Goal: Information Seeking & Learning: Learn about a topic

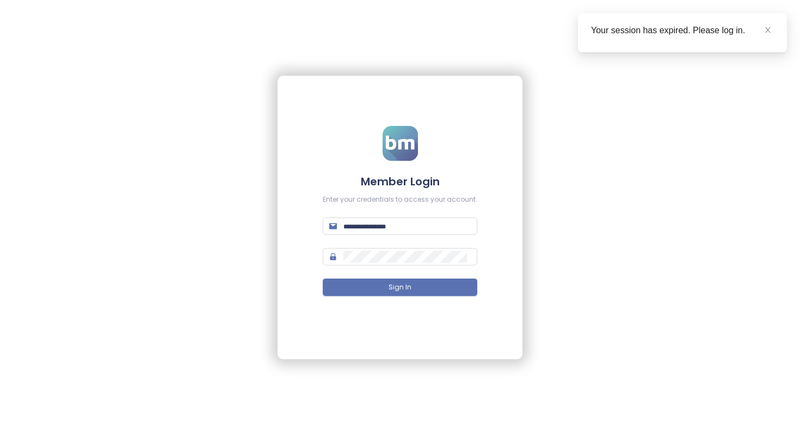
click at [414, 213] on form "Member Login Enter your credentials to access your account. Sign In" at bounding box center [400, 218] width 155 height 184
click at [414, 219] on span at bounding box center [400, 225] width 155 height 17
click at [414, 229] on input "text" at bounding box center [407, 226] width 127 height 12
type input "**********"
click at [323, 278] on button "Sign In" at bounding box center [400, 286] width 155 height 17
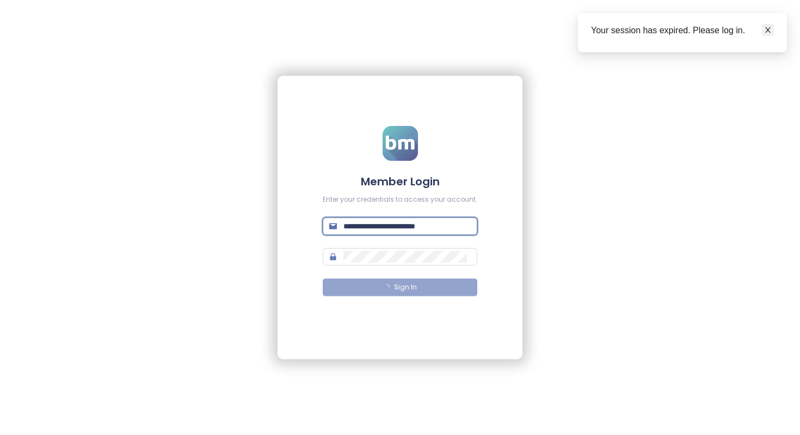
click at [558, 32] on link at bounding box center [768, 30] width 12 height 12
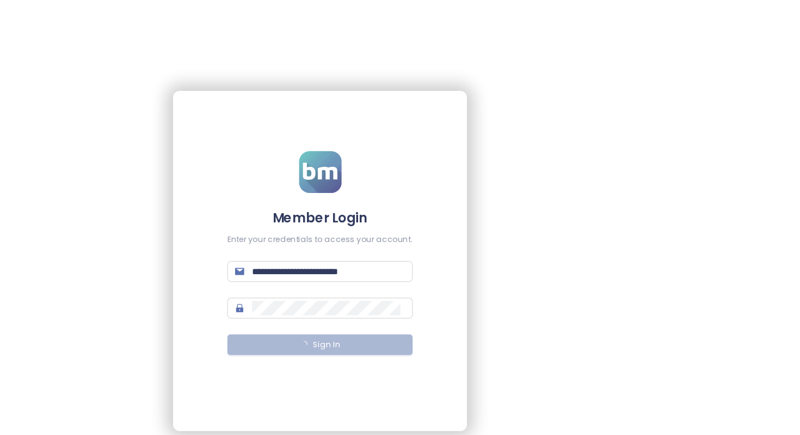
click at [430, 289] on button "Sign In" at bounding box center [400, 286] width 155 height 17
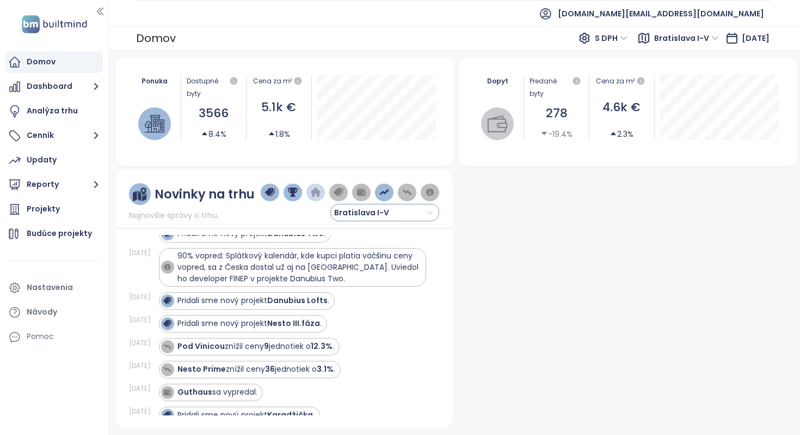
scroll to position [16, 0]
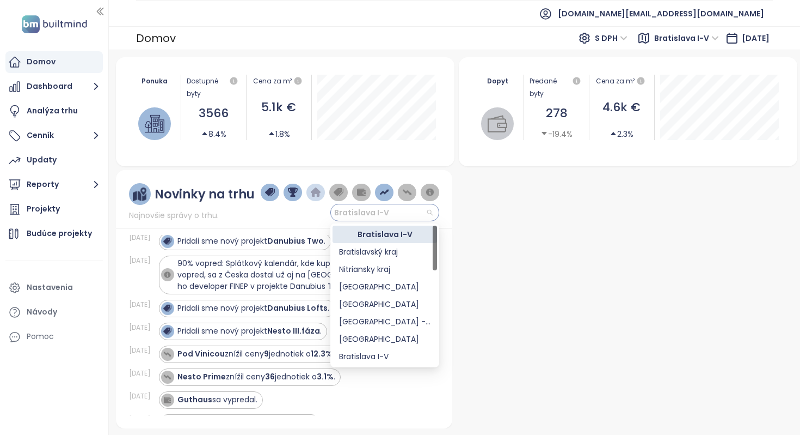
click at [371, 211] on span "Bratislava I-V" at bounding box center [366, 212] width 65 height 16
click at [396, 273] on div "Nitriansky kraj" at bounding box center [384, 269] width 91 height 12
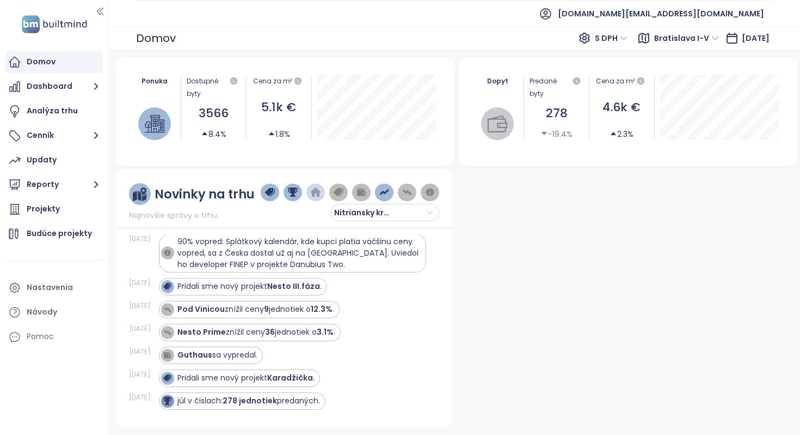
scroll to position [58, 0]
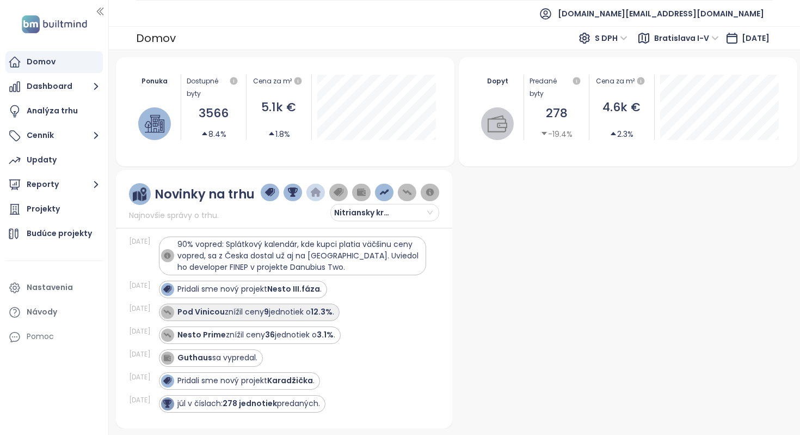
click at [320, 310] on strong "12.3%" at bounding box center [322, 311] width 22 height 11
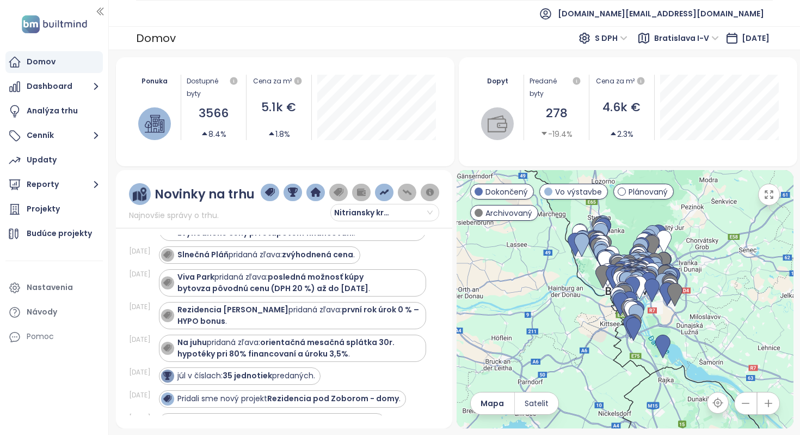
scroll to position [89, 0]
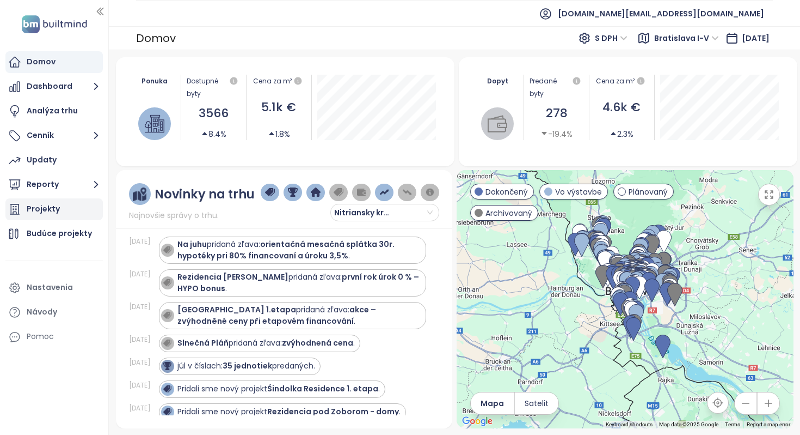
click at [66, 208] on div "Projekty" at bounding box center [53, 209] width 97 height 22
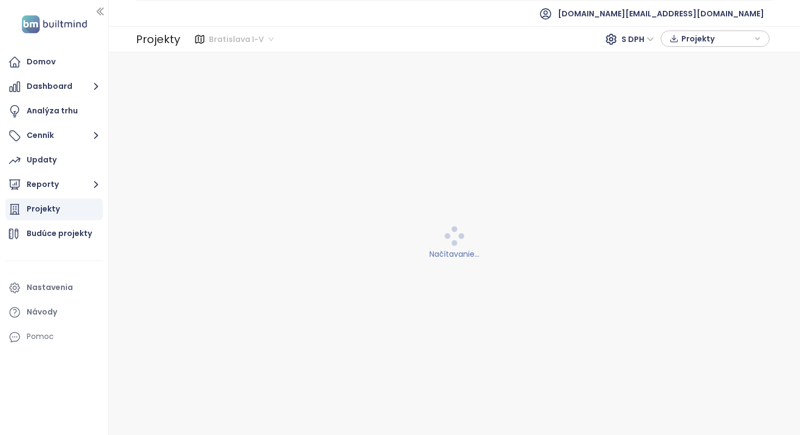
click at [270, 38] on span "Bratislava I-V" at bounding box center [241, 39] width 65 height 16
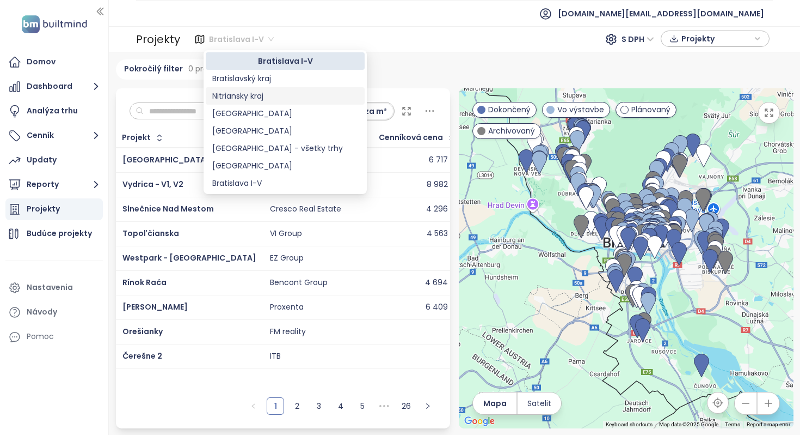
click at [398, 45] on div "Bratislava I-V S DPH Projekty" at bounding box center [477, 38] width 586 height 17
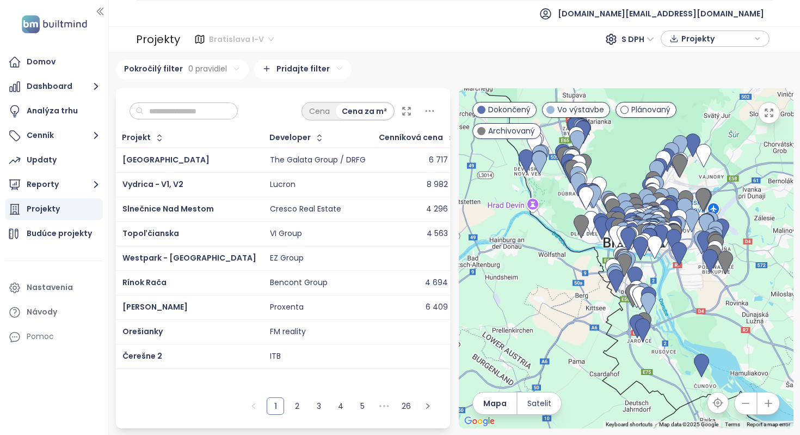
click at [245, 36] on span "Bratislava I-V" at bounding box center [241, 39] width 65 height 16
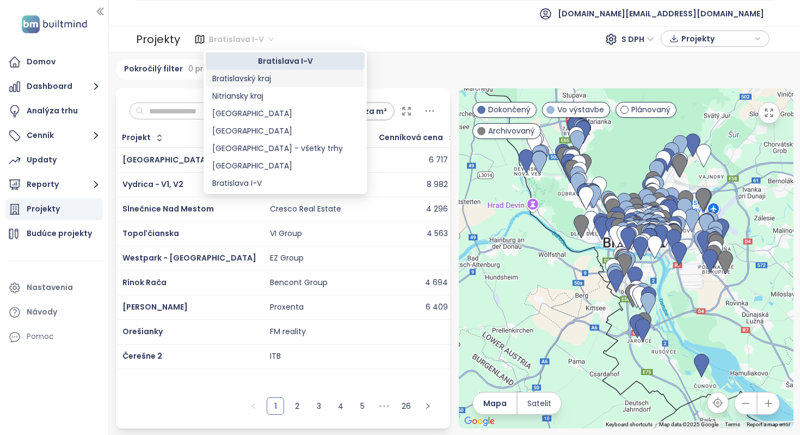
click at [370, 52] on div "Bratislava I-V 228 projektov Area Bratislavský kraj 288 projektov Area Nitrians…" at bounding box center [455, 243] width 692 height 382
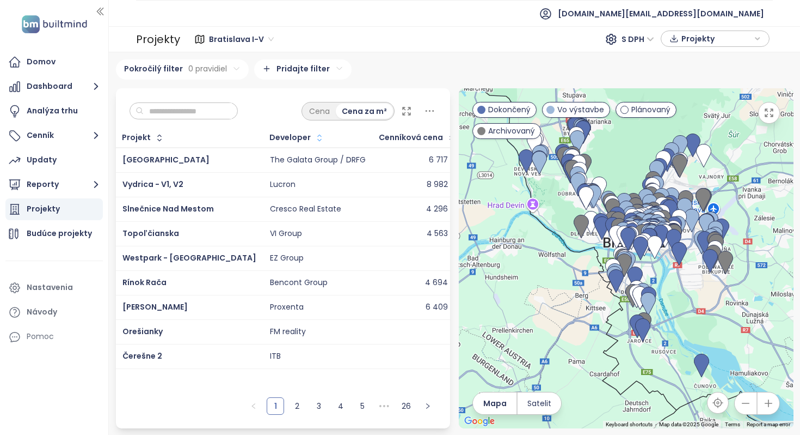
click at [311, 138] on button "button" at bounding box center [318, 137] width 15 height 17
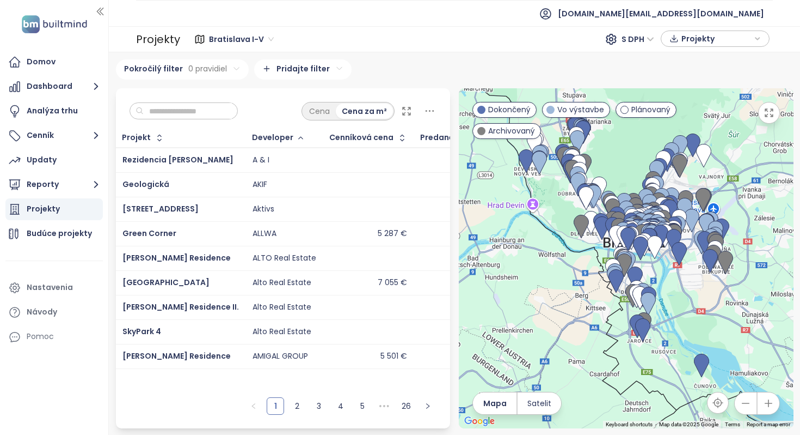
click at [253, 138] on div "Developer" at bounding box center [272, 137] width 41 height 7
click at [397, 137] on icon "button" at bounding box center [402, 137] width 11 height 11
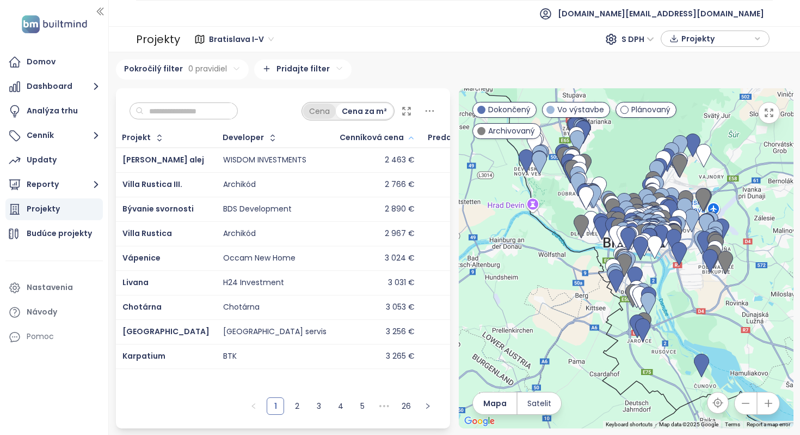
click at [325, 116] on div "Cena" at bounding box center [319, 110] width 33 height 15
click at [368, 116] on div "Cena za m²" at bounding box center [365, 110] width 57 height 15
click at [558, 40] on span "S DPH" at bounding box center [638, 39] width 33 height 16
click at [500, 68] on div "Pokročilý filter 0 pravidiel Pridajte filter" at bounding box center [455, 69] width 678 height 20
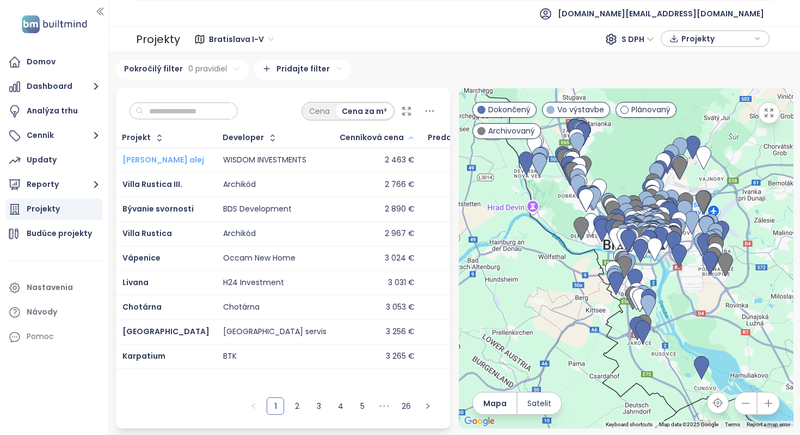
click at [149, 157] on span "Jazmínová alej" at bounding box center [164, 159] width 82 height 11
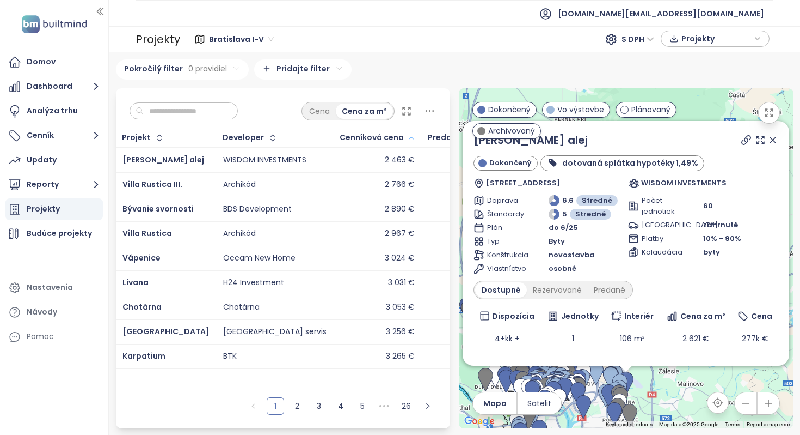
click at [558, 141] on icon at bounding box center [773, 139] width 5 height 5
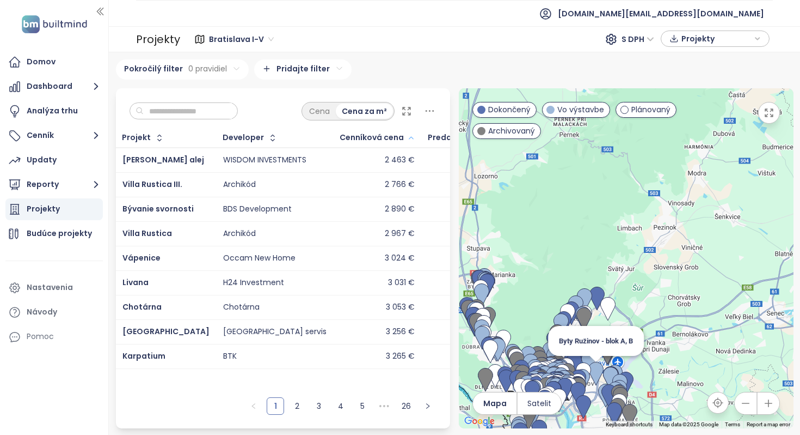
click at [558, 371] on img at bounding box center [596, 374] width 15 height 24
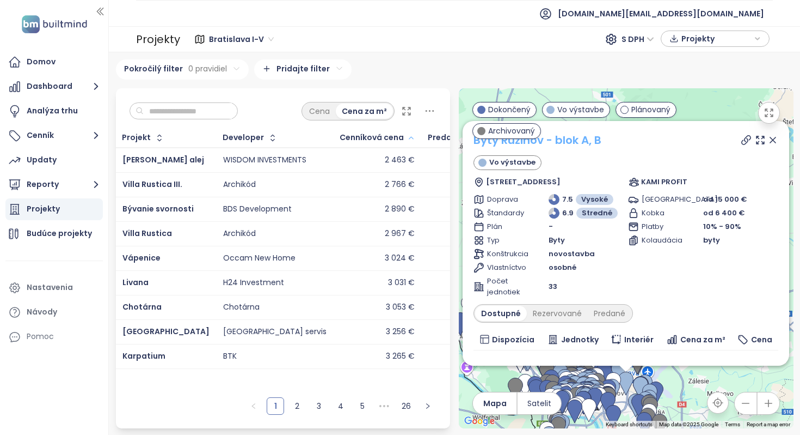
click at [558, 133] on link "Byty Ružinov - blok A, B" at bounding box center [538, 139] width 128 height 15
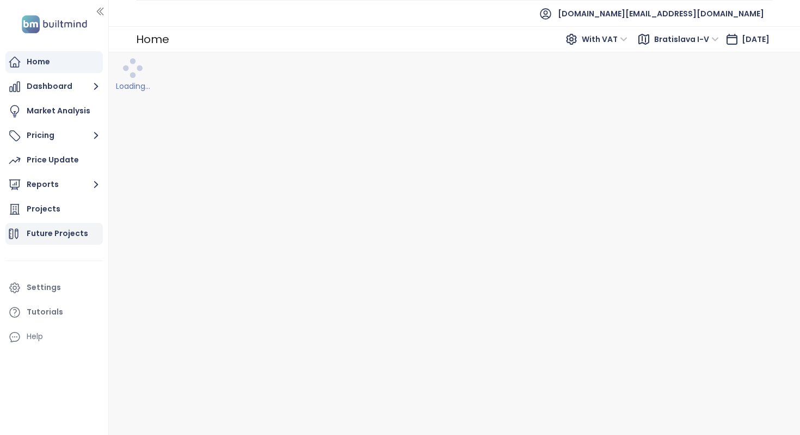
click at [63, 233] on div "Future Projects" at bounding box center [58, 234] width 62 height 14
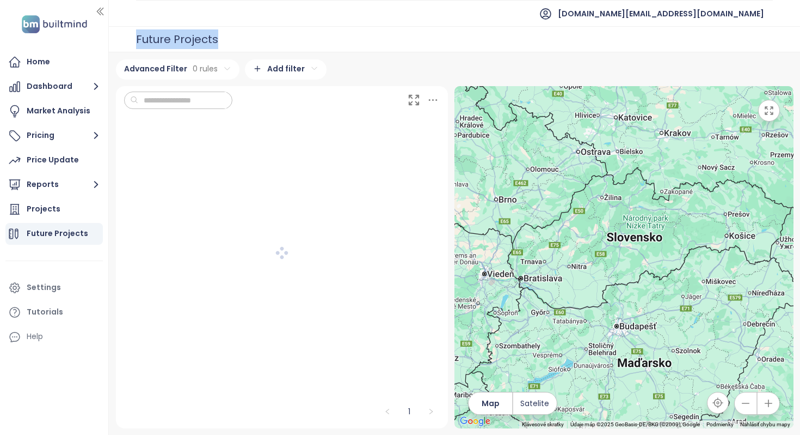
drag, startPoint x: 137, startPoint y: 36, endPoint x: 219, endPoint y: 34, distance: 82.3
click at [219, 34] on div "Future Projects" at bounding box center [455, 39] width 692 height 26
click at [74, 95] on button "Dashboard" at bounding box center [53, 87] width 97 height 22
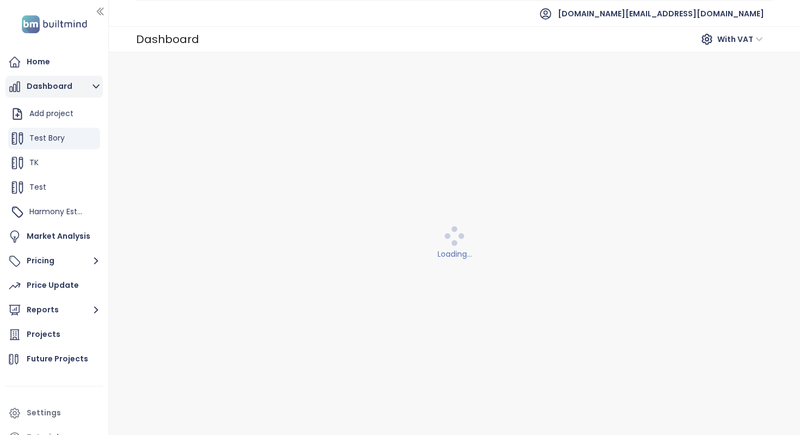
click at [70, 87] on button "Dashboard" at bounding box center [53, 87] width 97 height 22
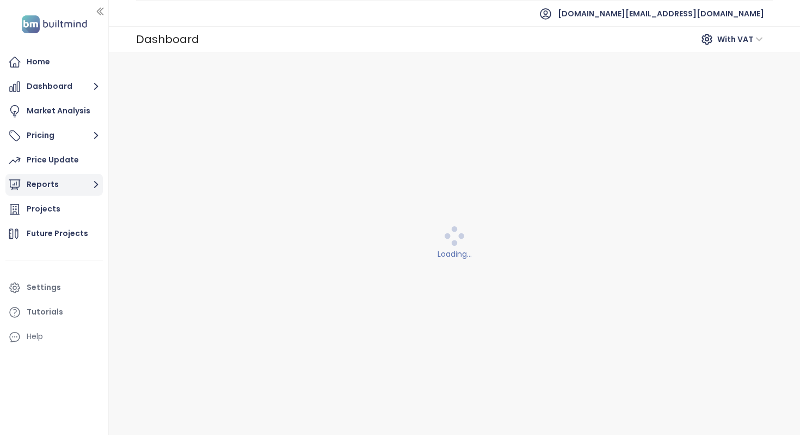
click at [60, 184] on button "Reports" at bounding box center [53, 185] width 97 height 22
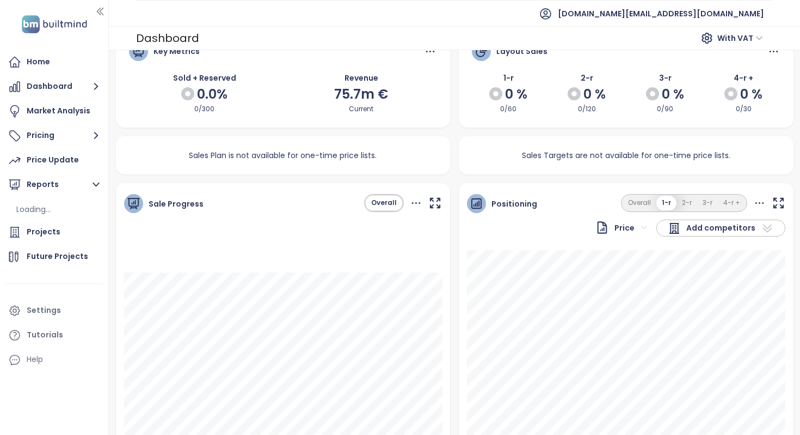
scroll to position [32, 0]
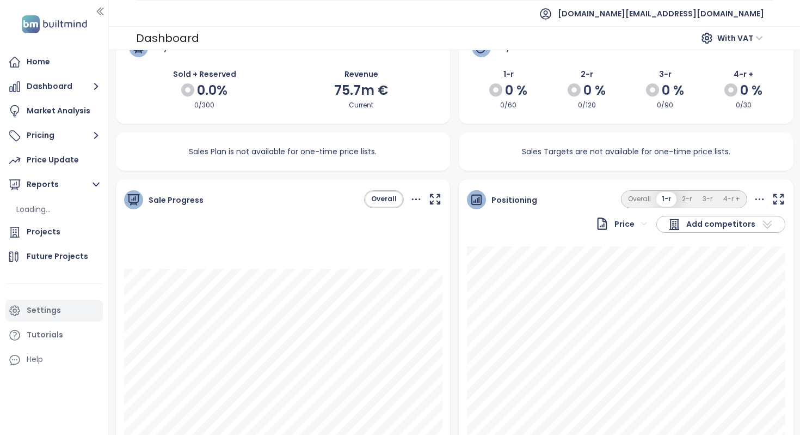
click at [58, 310] on div "Settings" at bounding box center [44, 310] width 34 height 14
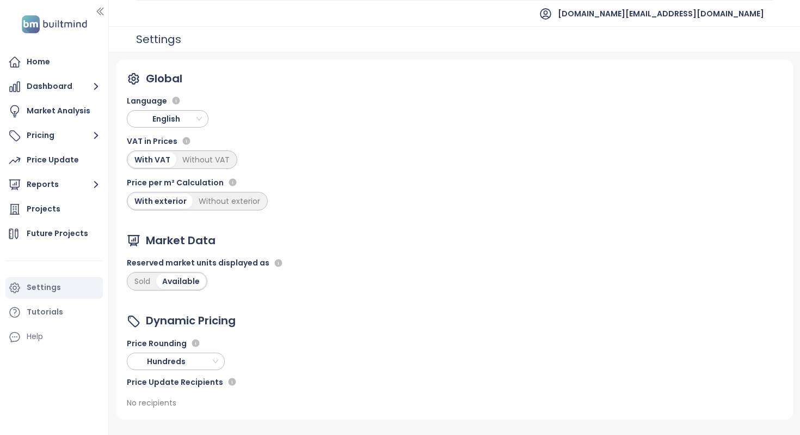
click at [182, 125] on span "English" at bounding box center [169, 119] width 76 height 16
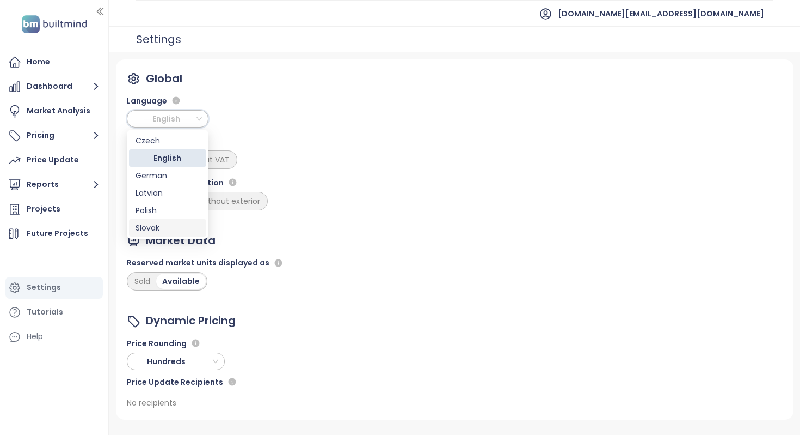
click at [177, 228] on div "Slovak" at bounding box center [168, 228] width 64 height 12
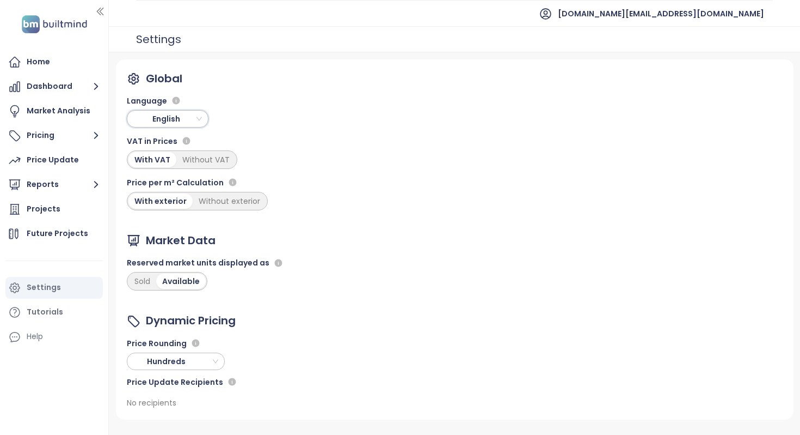
click at [166, 119] on span "English" at bounding box center [169, 119] width 76 height 16
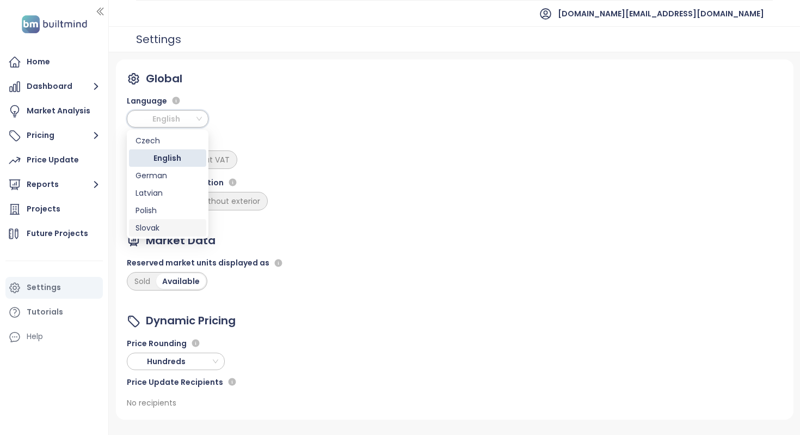
click at [168, 223] on div "Slovak" at bounding box center [168, 228] width 64 height 12
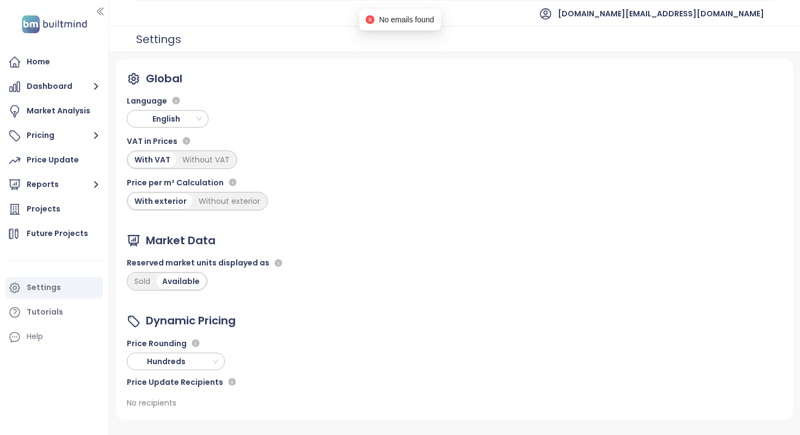
click at [200, 119] on span "English" at bounding box center [169, 119] width 76 height 16
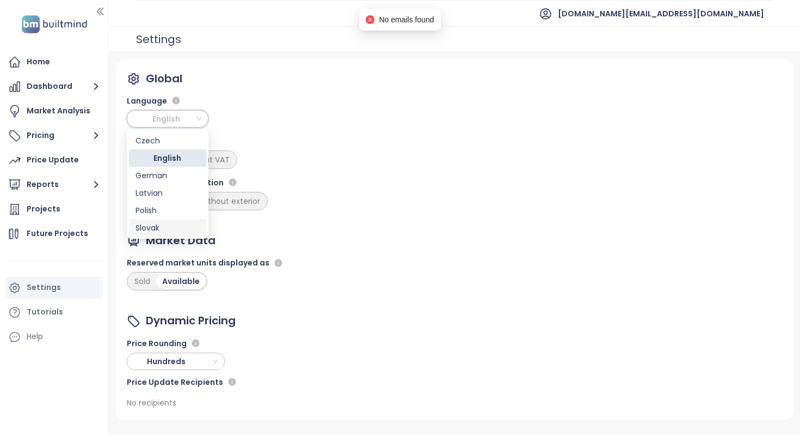
click at [185, 221] on div "Slovak" at bounding box center [167, 227] width 77 height 17
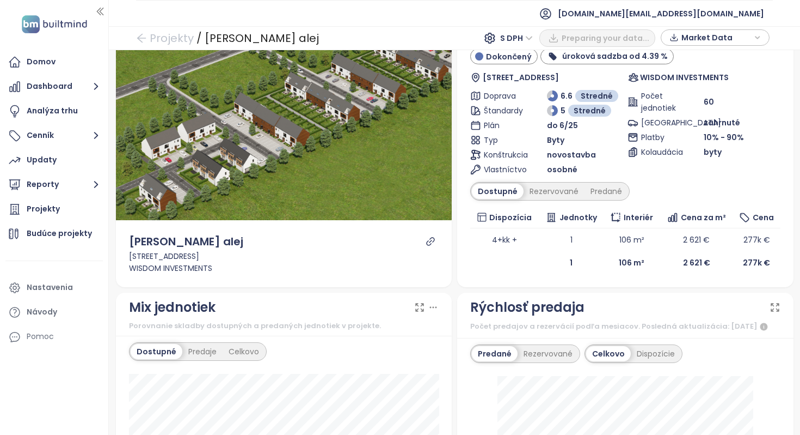
scroll to position [54, 0]
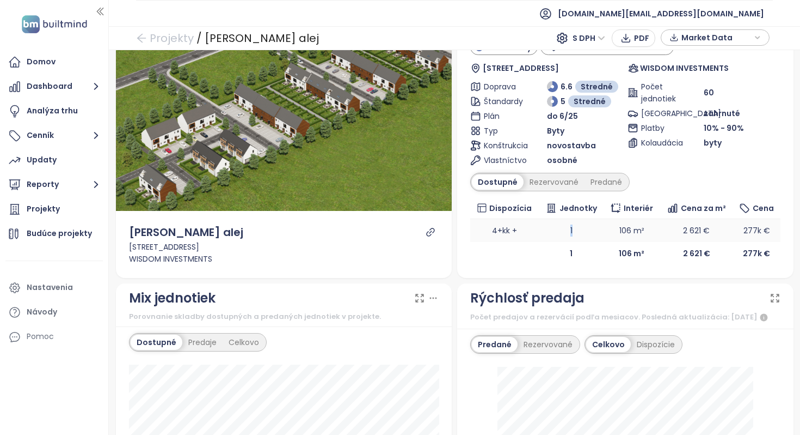
drag, startPoint x: 570, startPoint y: 233, endPoint x: 588, endPoint y: 233, distance: 18.0
click at [588, 233] on td "1" at bounding box center [571, 230] width 65 height 23
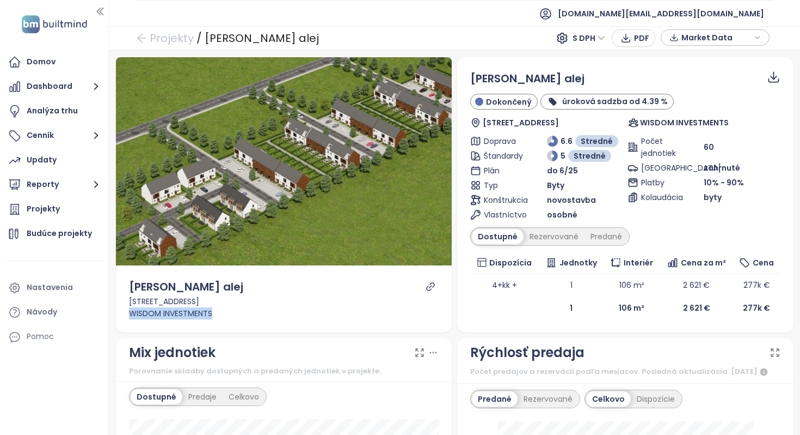
drag, startPoint x: 130, startPoint y: 310, endPoint x: 236, endPoint y: 310, distance: 106.2
click at [236, 310] on div "WISDOM INVESTMENTS" at bounding box center [284, 313] width 310 height 12
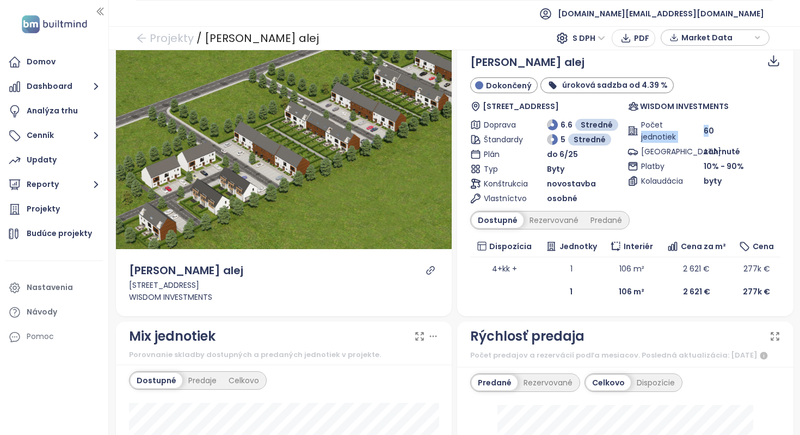
drag, startPoint x: 701, startPoint y: 128, endPoint x: 713, endPoint y: 128, distance: 12.0
click at [713, 128] on div "Počet jednotiek 60" at bounding box center [704, 131] width 153 height 24
drag, startPoint x: 707, startPoint y: 147, endPoint x: 738, endPoint y: 147, distance: 30.5
click at [738, 147] on span "zahrnuté" at bounding box center [722, 151] width 36 height 12
drag, startPoint x: 722, startPoint y: 180, endPoint x: 710, endPoint y: 180, distance: 12.5
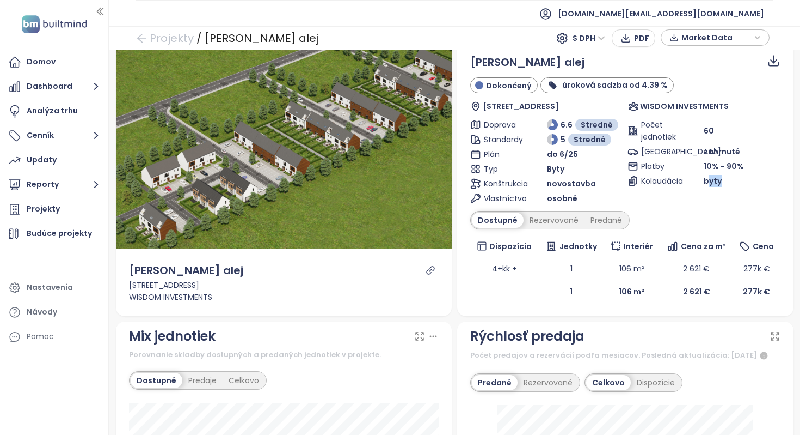
click at [710, 180] on div "byty" at bounding box center [742, 181] width 77 height 12
drag, startPoint x: 592, startPoint y: 183, endPoint x: 569, endPoint y: 183, distance: 22.9
click at [569, 183] on span "novostavba" at bounding box center [571, 184] width 49 height 12
click at [551, 223] on div "Rezervované" at bounding box center [554, 219] width 61 height 15
click at [603, 225] on div "Predané" at bounding box center [607, 219] width 44 height 15
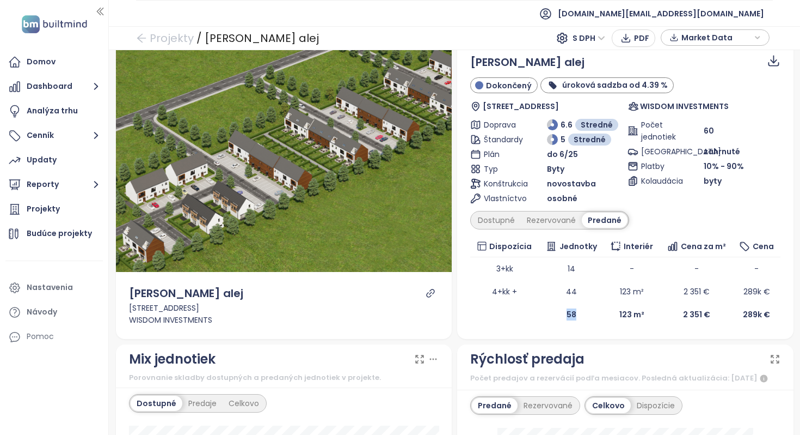
drag, startPoint x: 574, startPoint y: 310, endPoint x: 564, endPoint y: 310, distance: 9.8
click at [564, 310] on td "58" at bounding box center [571, 314] width 65 height 23
click at [504, 218] on div "Dostupné" at bounding box center [496, 219] width 49 height 15
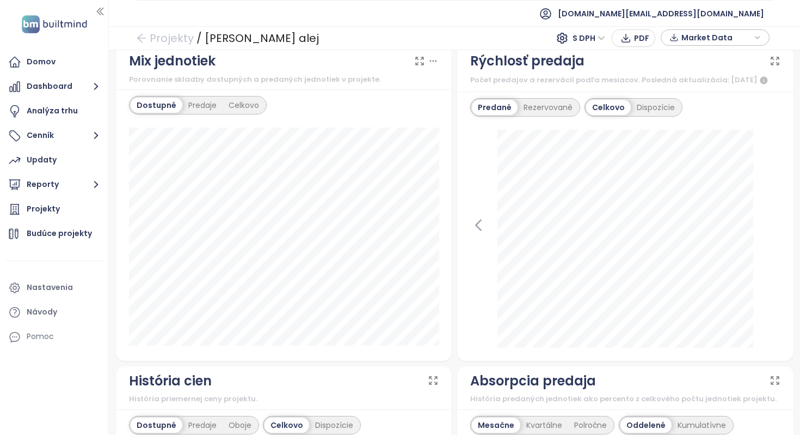
scroll to position [290, 0]
click at [198, 105] on div "Predaje" at bounding box center [202, 106] width 40 height 15
click at [655, 115] on div "Dispozície" at bounding box center [656, 108] width 50 height 15
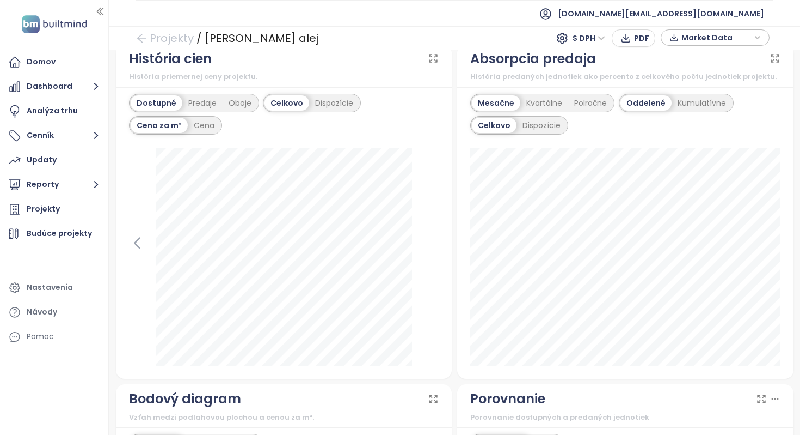
scroll to position [618, 0]
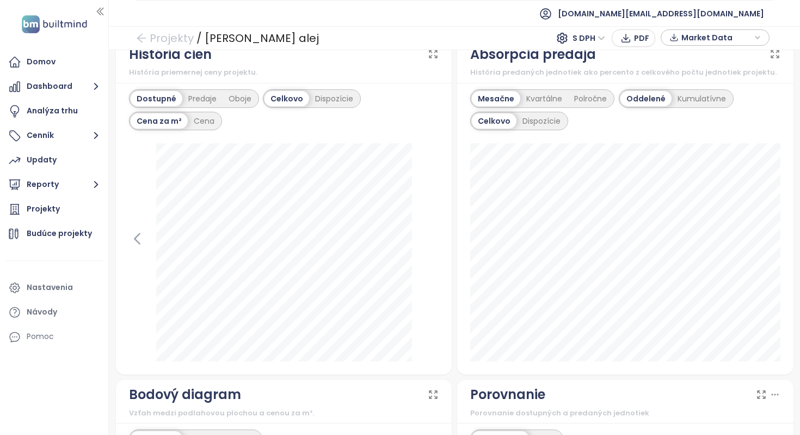
click at [194, 98] on div "Dostupné Predaje Oboje" at bounding box center [194, 98] width 130 height 19
click at [195, 106] on div "Predaje" at bounding box center [202, 98] width 40 height 15
click at [329, 105] on div "Dispozície" at bounding box center [334, 98] width 50 height 15
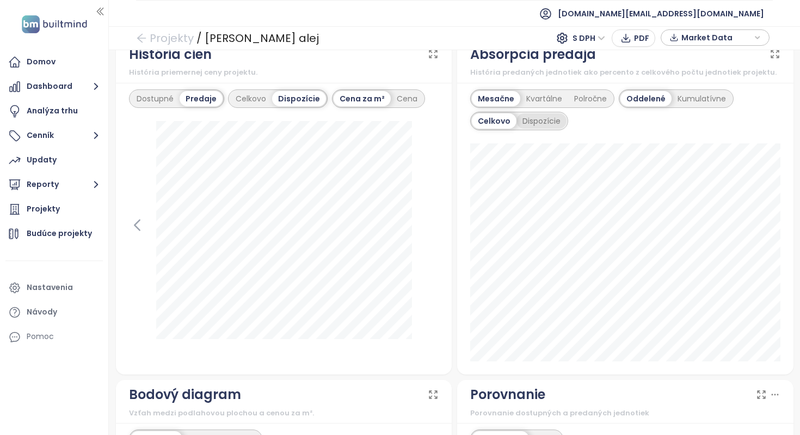
click at [551, 125] on div "Dispozície" at bounding box center [542, 120] width 50 height 15
click at [494, 129] on div "Celkovo" at bounding box center [493, 120] width 42 height 15
click at [549, 129] on div "Dispozície" at bounding box center [542, 120] width 50 height 15
click at [689, 106] on div "Kumulatívne" at bounding box center [702, 98] width 60 height 15
click at [650, 106] on div "Oddelené" at bounding box center [646, 98] width 50 height 15
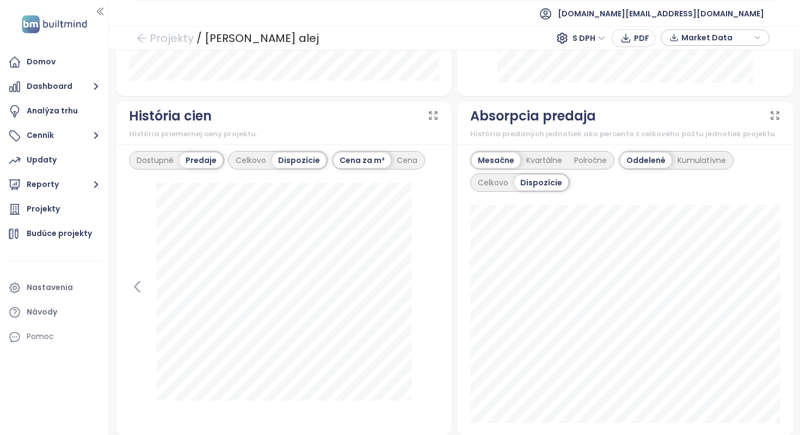
scroll to position [0, 0]
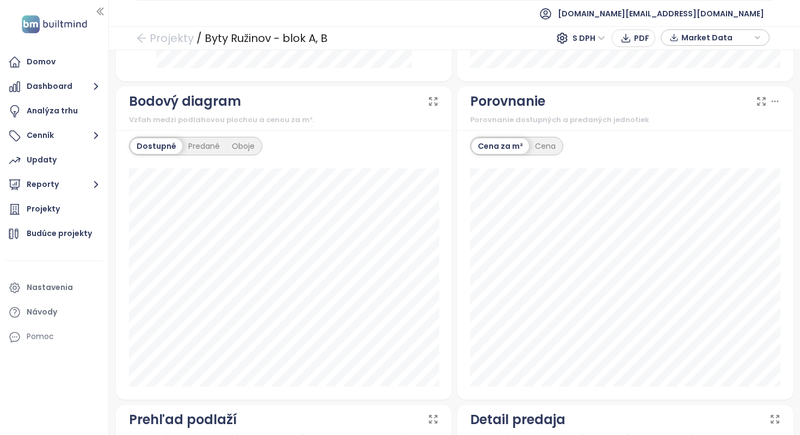
scroll to position [952, 0]
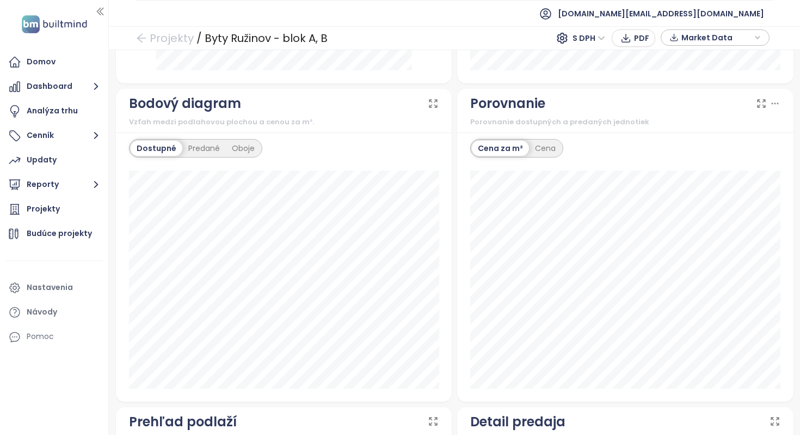
click at [579, 127] on div "Porovnanie dostupných a predaných jednotiek" at bounding box center [625, 122] width 310 height 11
click at [657, 125] on div "Porovnanie dostupných a predaných jednotiek" at bounding box center [625, 122] width 310 height 11
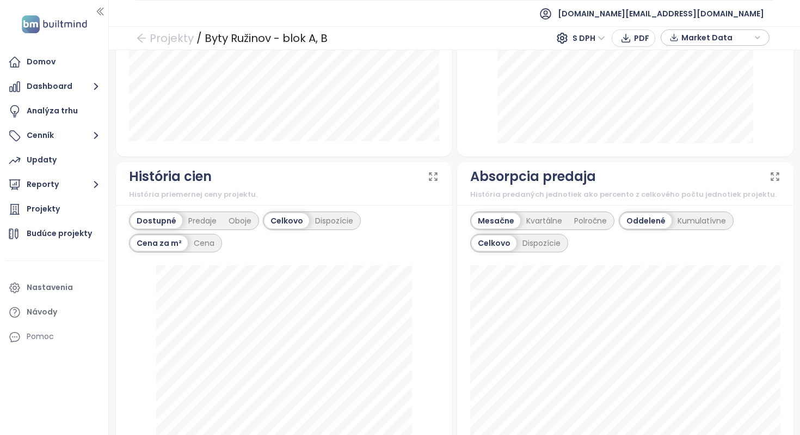
scroll to position [545, 0]
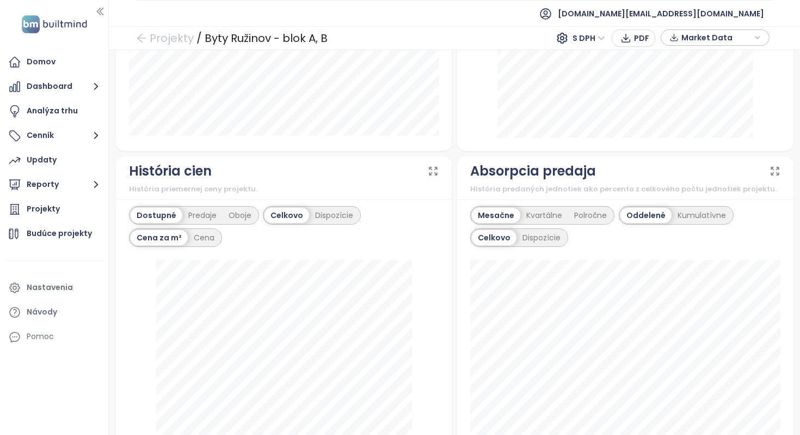
click at [618, 176] on div "Absorpcia predaja" at bounding box center [625, 171] width 310 height 21
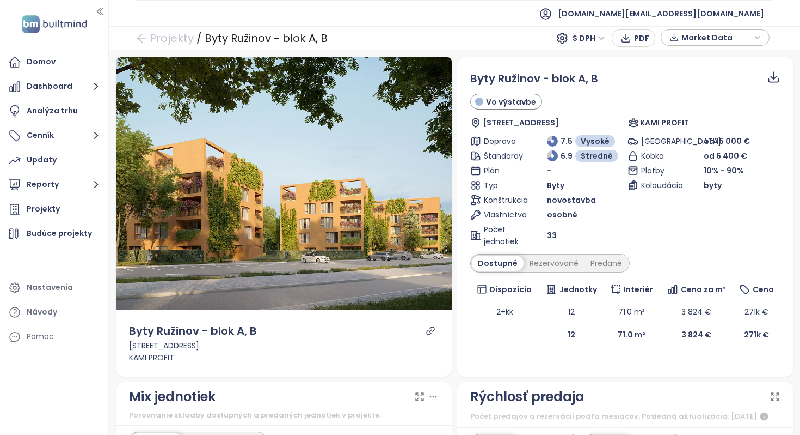
click at [646, 224] on div "[GEOGRAPHIC_DATA] od 15 000 € Kobka od 6 400 € Platby 10% - 90% Kolaudácia byty" at bounding box center [704, 191] width 153 height 112
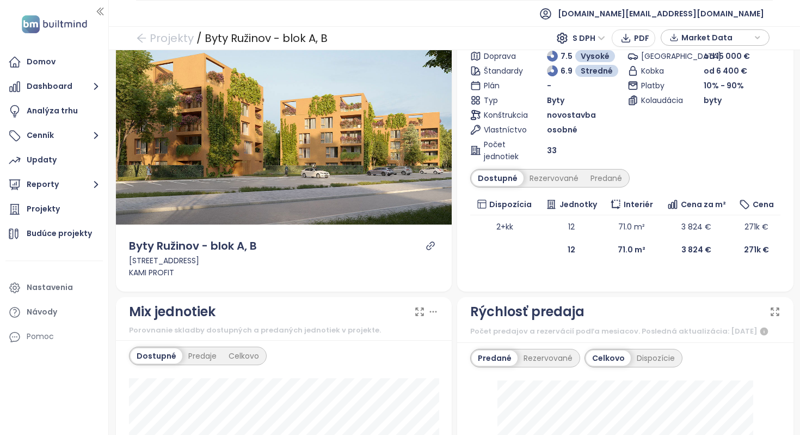
scroll to position [77, 0]
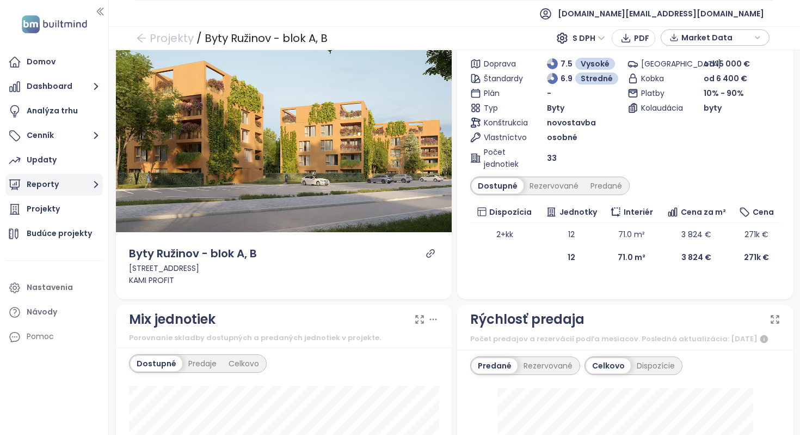
click at [82, 186] on button "Reporty" at bounding box center [53, 185] width 97 height 22
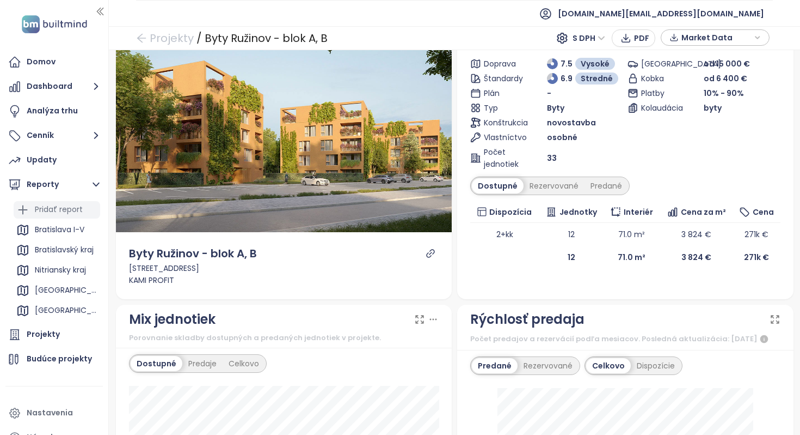
click at [57, 208] on div "Pridať report" at bounding box center [59, 210] width 48 height 14
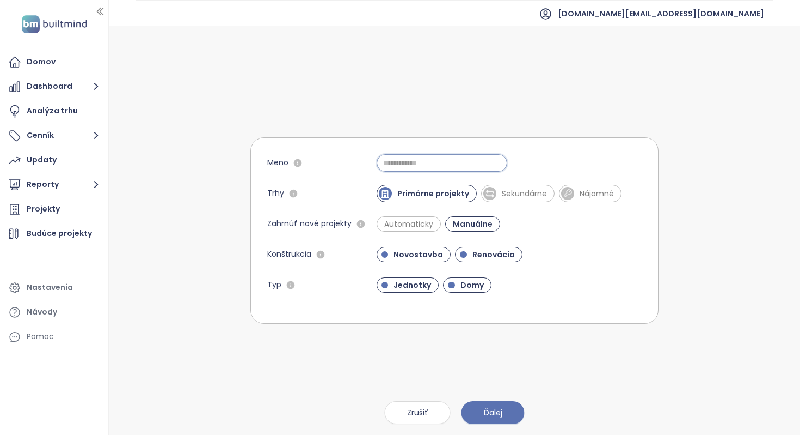
click at [427, 165] on input "Meno" at bounding box center [442, 162] width 131 height 17
click at [80, 178] on button "Reporty" at bounding box center [53, 185] width 97 height 22
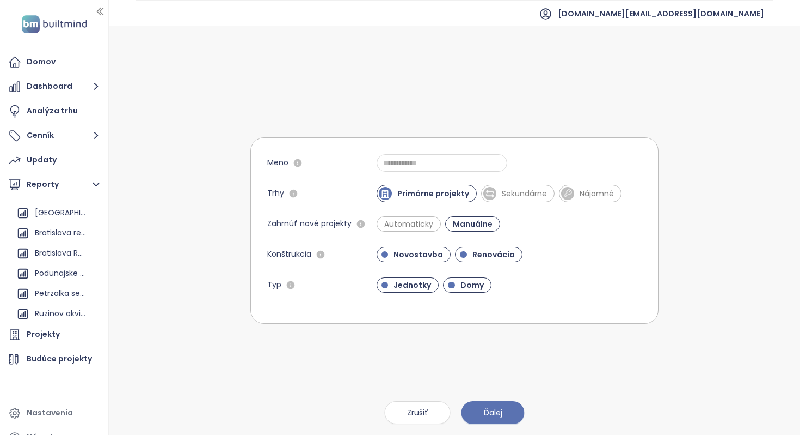
scroll to position [261, 0]
click at [69, 246] on div "Bratislava Report" at bounding box center [61, 251] width 52 height 14
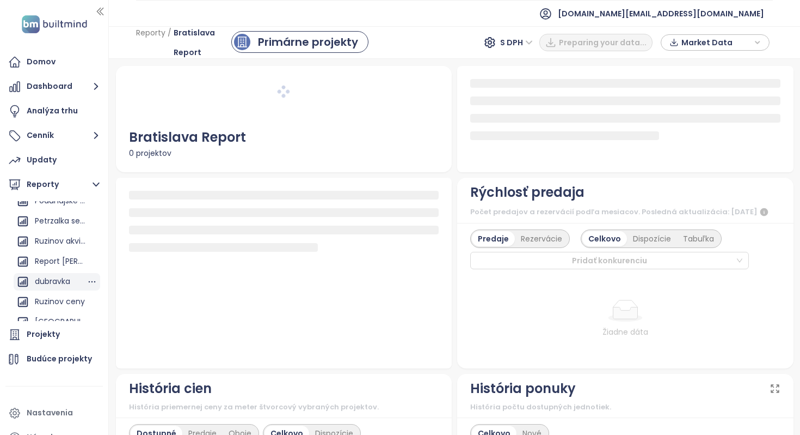
scroll to position [338, 0]
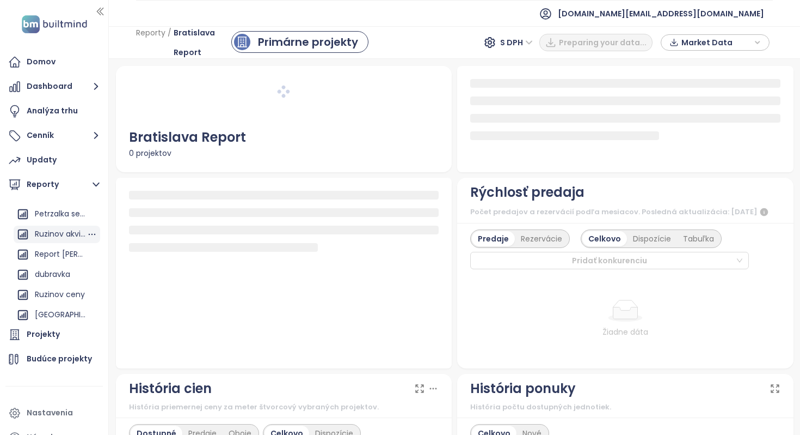
click at [58, 231] on div "Ruzinov akvizicia" at bounding box center [61, 234] width 52 height 14
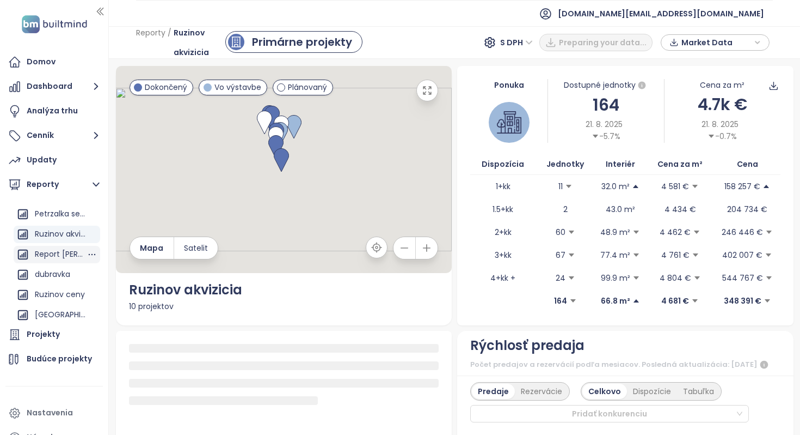
click at [63, 255] on div "Report [PERSON_NAME]" at bounding box center [61, 254] width 52 height 14
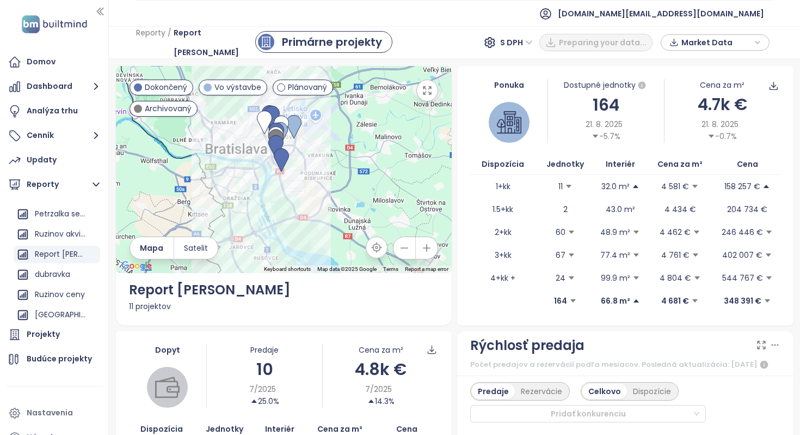
click at [413, 49] on div "Primárne projekty Sekundárne Nájomné" at bounding box center [359, 42] width 209 height 23
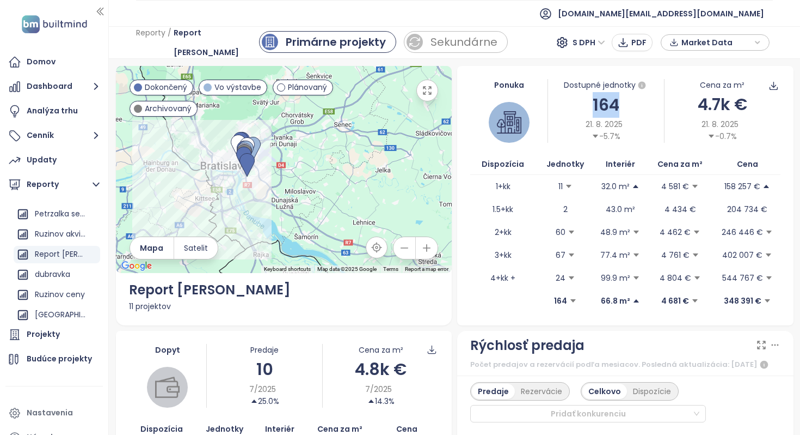
drag, startPoint x: 595, startPoint y: 98, endPoint x: 632, endPoint y: 97, distance: 37.0
click at [632, 97] on div "164" at bounding box center [606, 105] width 116 height 26
drag, startPoint x: 700, startPoint y: 99, endPoint x: 750, endPoint y: 99, distance: 50.6
click at [750, 99] on div "4.7k €" at bounding box center [723, 104] width 116 height 26
click at [756, 126] on div "21. 8. 2025 -0.7%" at bounding box center [723, 130] width 116 height 24
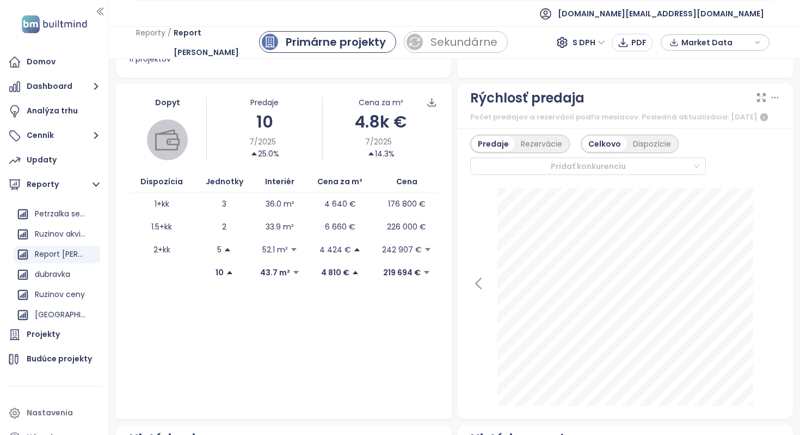
scroll to position [325, 0]
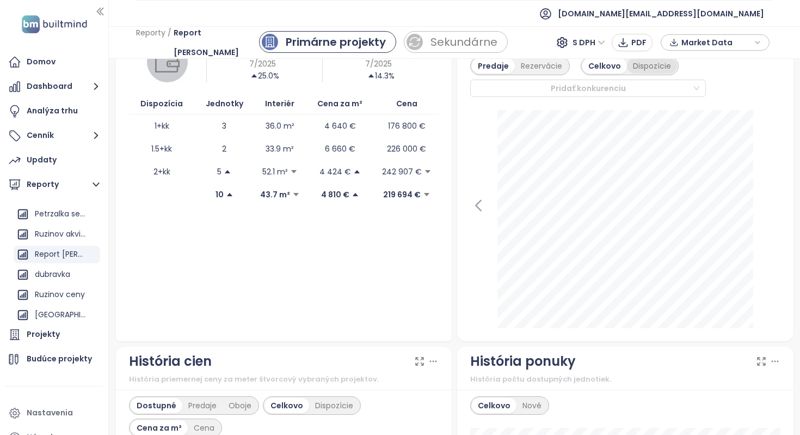
click at [653, 74] on div "Dispozície" at bounding box center [652, 65] width 50 height 15
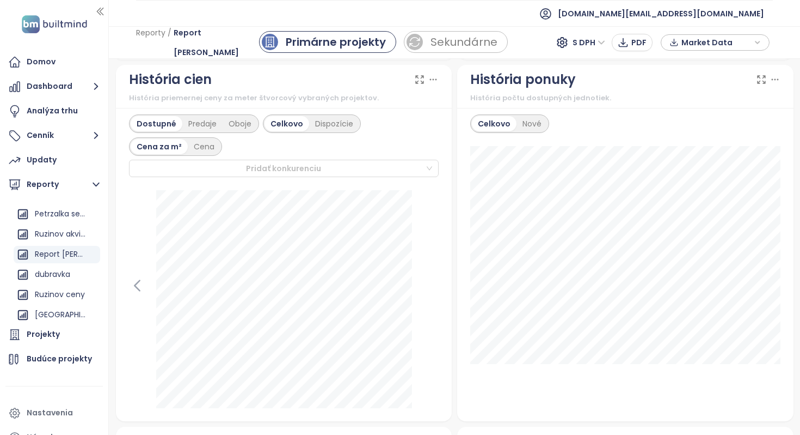
scroll to position [576, 0]
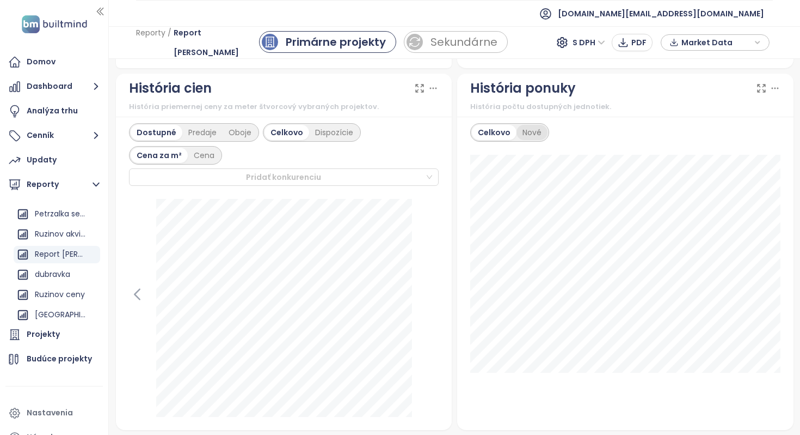
click at [530, 140] on div "Nové" at bounding box center [532, 132] width 31 height 15
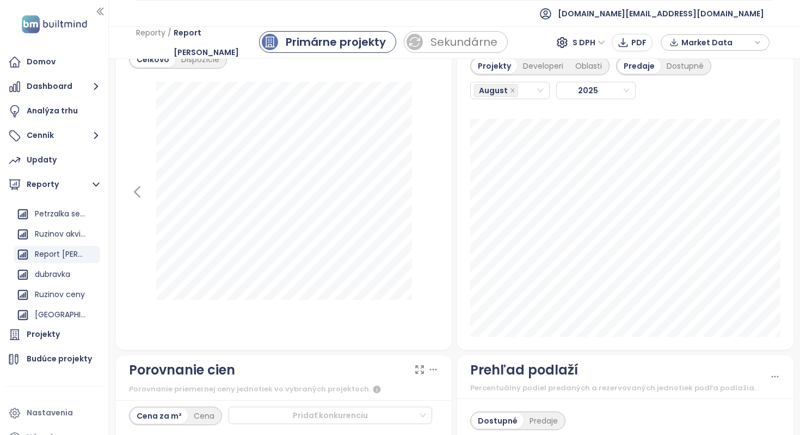
scroll to position [1271, 0]
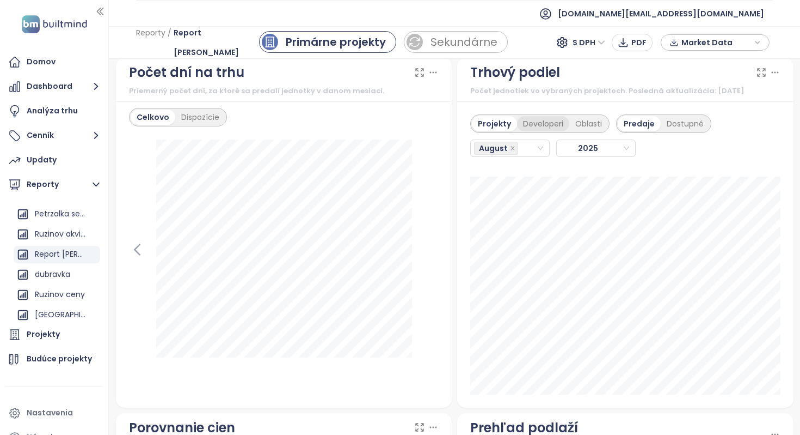
click at [549, 131] on div "Developeri" at bounding box center [543, 123] width 52 height 15
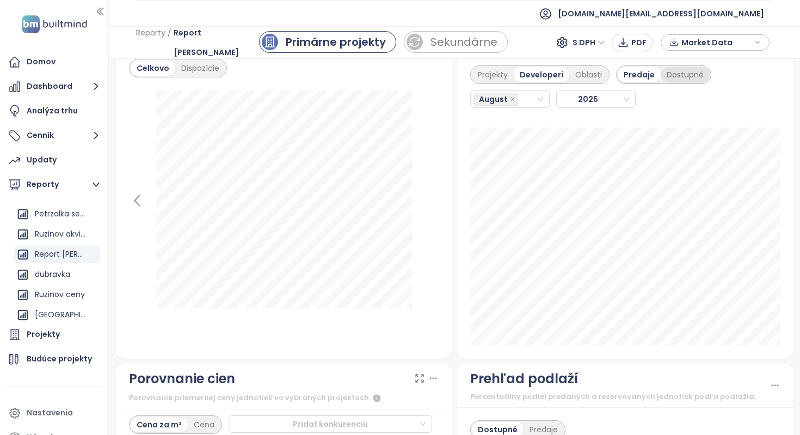
click at [688, 82] on div "Dostupné" at bounding box center [685, 74] width 49 height 15
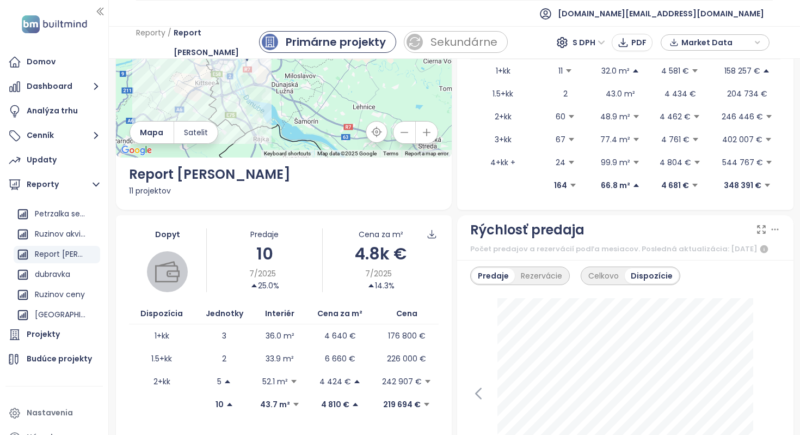
scroll to position [0, 0]
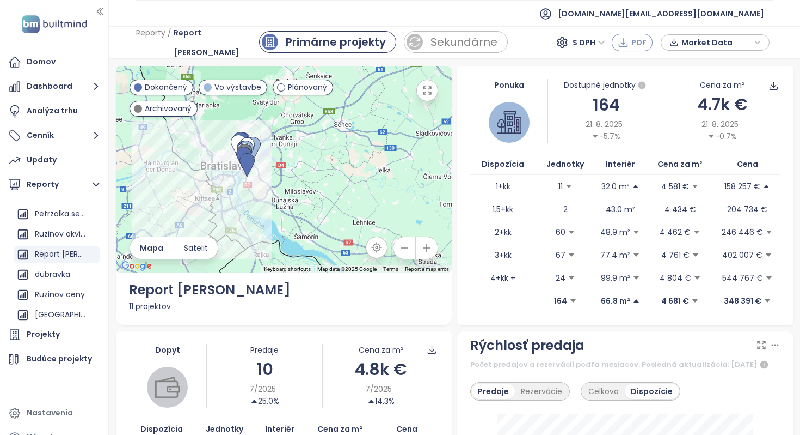
click at [633, 41] on span "PDF" at bounding box center [639, 42] width 15 height 12
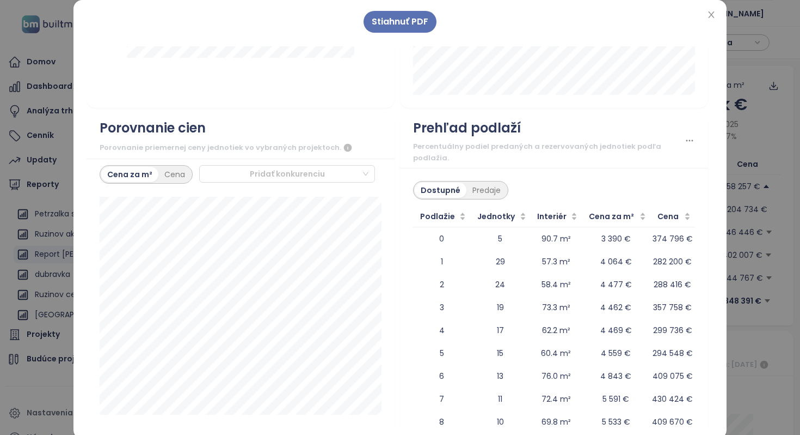
scroll to position [1599, 0]
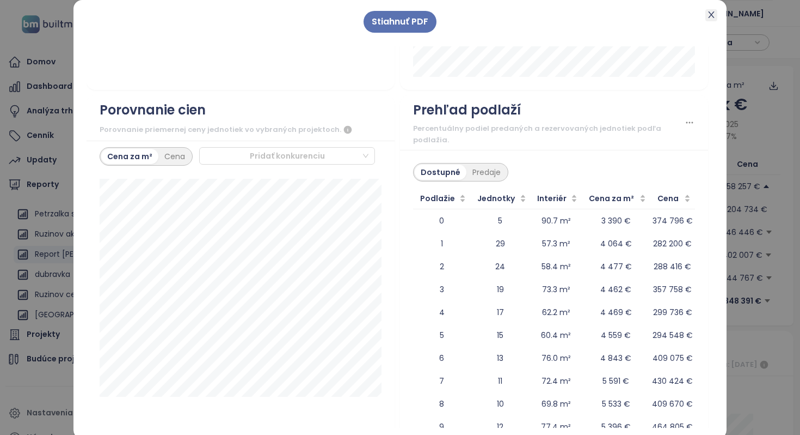
click at [713, 15] on icon "close" at bounding box center [711, 14] width 9 height 9
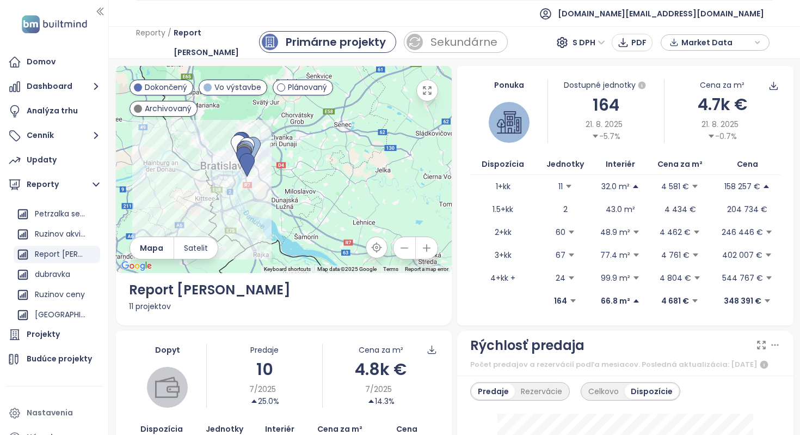
click at [748, 44] on span "Market Data" at bounding box center [717, 42] width 70 height 16
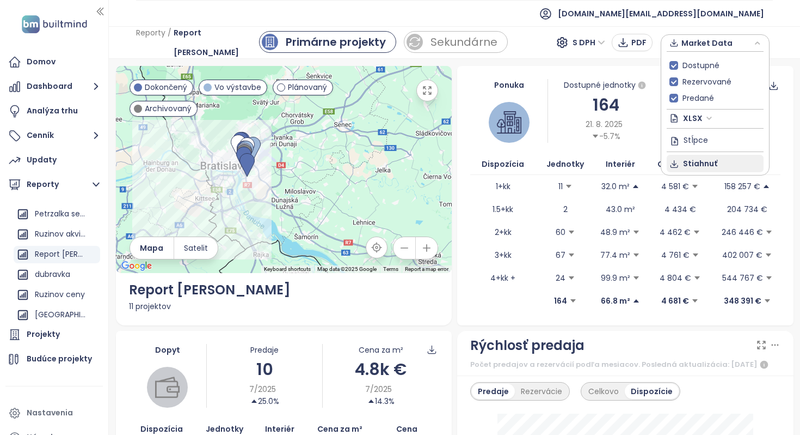
click at [695, 165] on span "Stiahnuť" at bounding box center [700, 163] width 34 height 12
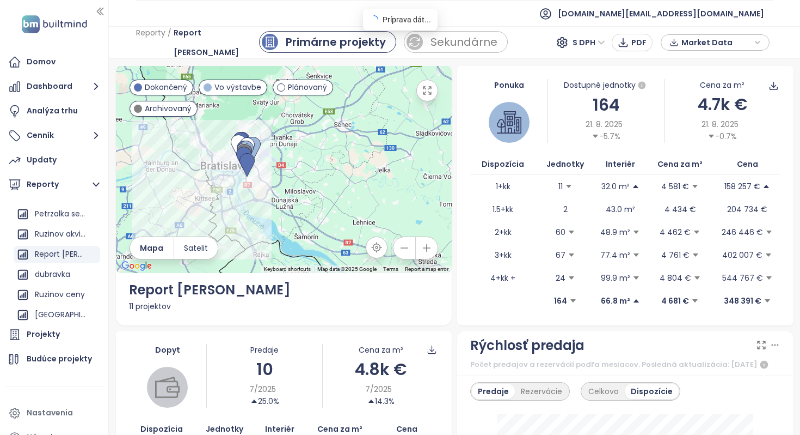
click at [737, 44] on span "Market Data" at bounding box center [717, 42] width 70 height 16
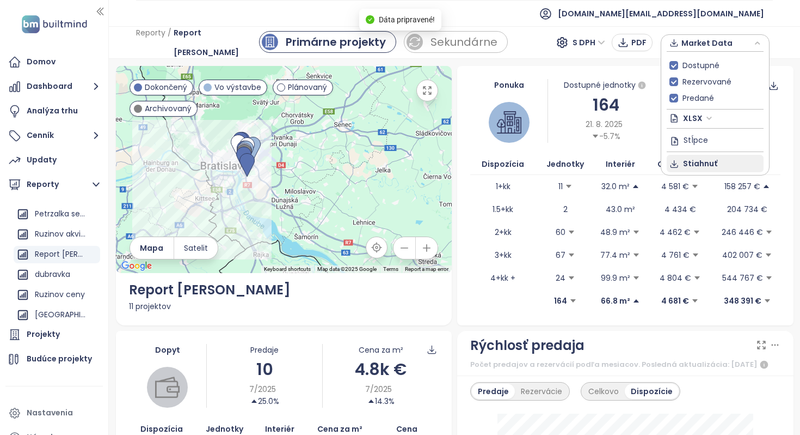
click at [702, 162] on span "Stiahnuť" at bounding box center [700, 163] width 34 height 12
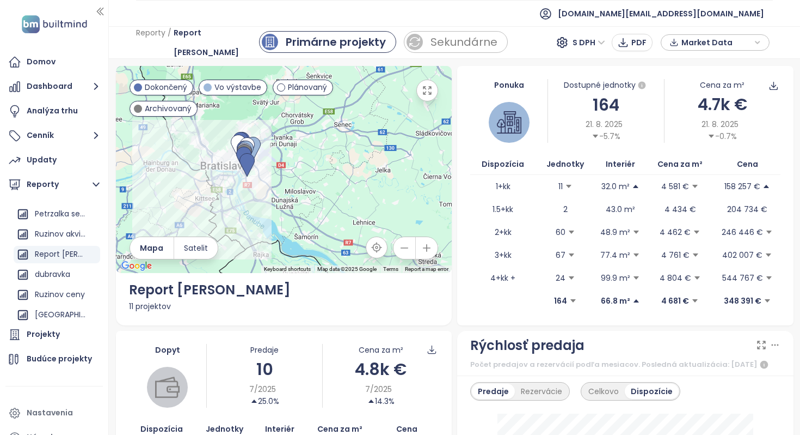
click at [425, 53] on div "Primárne projekty Sekundárne Nájomné" at bounding box center [397, 42] width 277 height 23
click at [430, 50] on div "Sekundárne" at bounding box center [464, 42] width 68 height 16
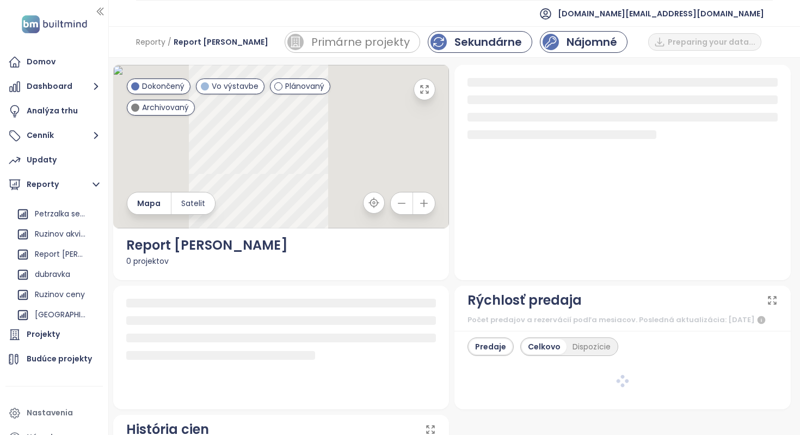
click at [567, 35] on div "Nájomné" at bounding box center [592, 42] width 51 height 16
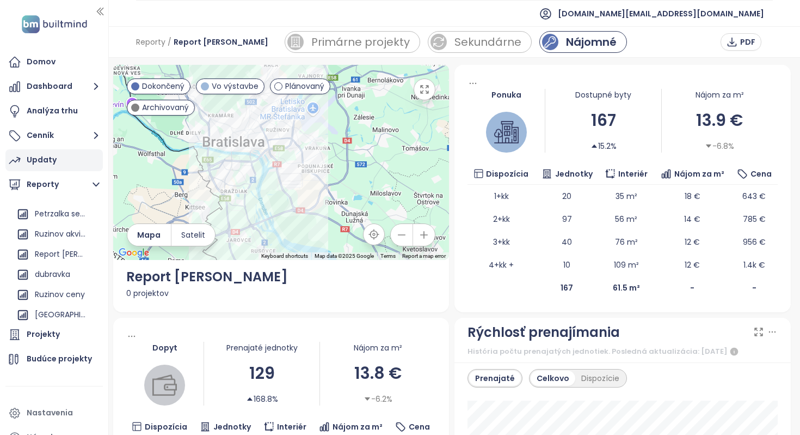
click at [58, 154] on div "Updaty" at bounding box center [53, 160] width 97 height 22
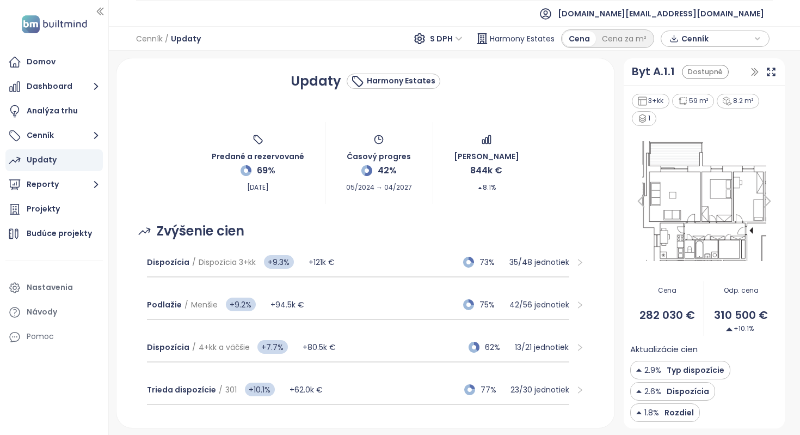
click at [693, 184] on img at bounding box center [705, 201] width 148 height 127
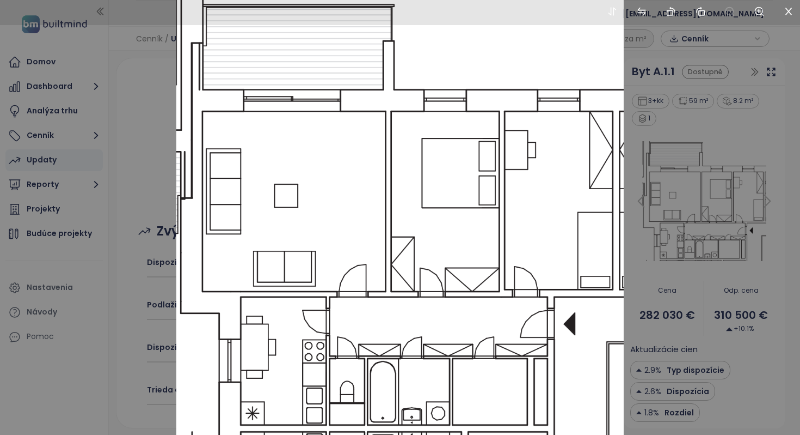
click at [728, 181] on div at bounding box center [400, 217] width 800 height 435
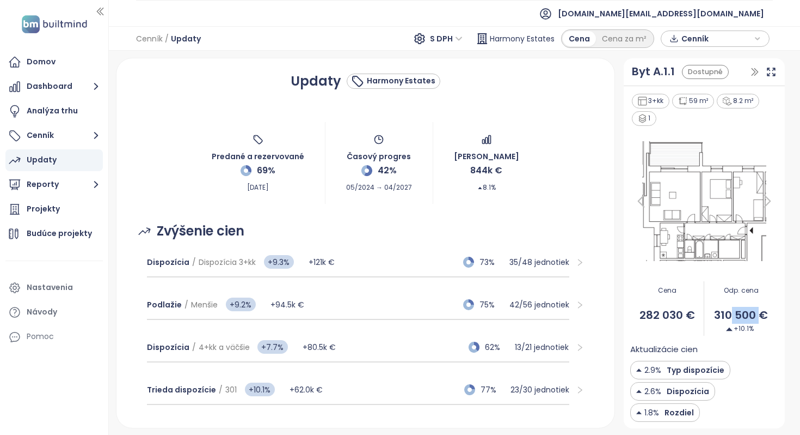
drag, startPoint x: 730, startPoint y: 317, endPoint x: 760, endPoint y: 314, distance: 30.6
click at [760, 314] on span "310 500 €" at bounding box center [742, 315] width 74 height 17
drag, startPoint x: 664, startPoint y: 370, endPoint x: 702, endPoint y: 369, distance: 38.7
click at [702, 369] on span "Typ dispozície" at bounding box center [694, 370] width 60 height 12
click at [673, 412] on span "Rozdiel" at bounding box center [678, 412] width 32 height 12
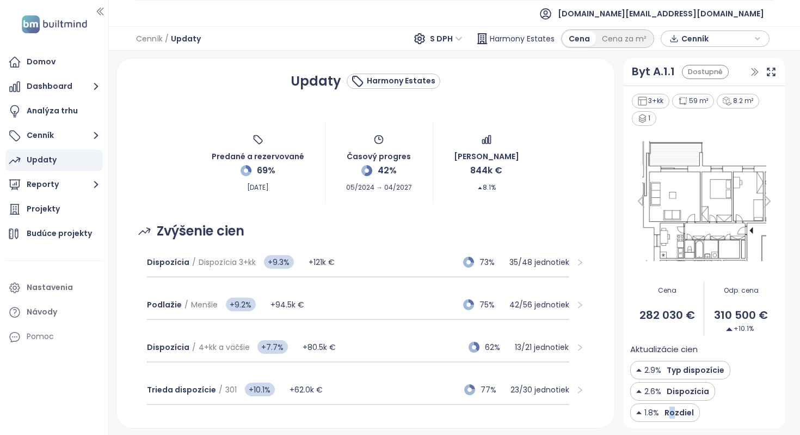
click at [639, 412] on img at bounding box center [639, 412] width 5 height 12
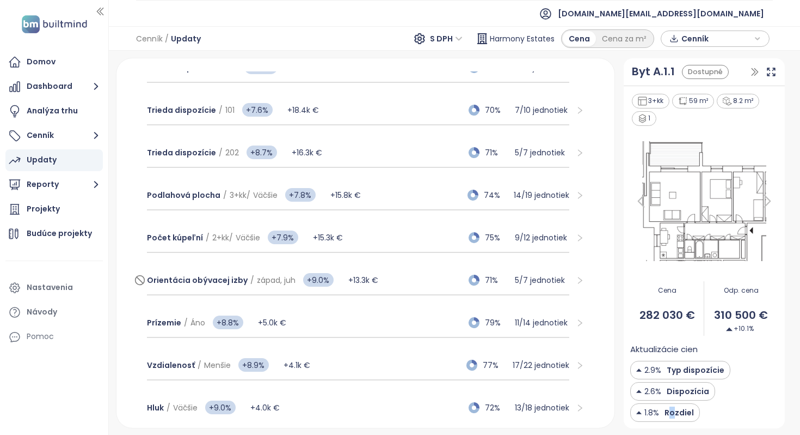
scroll to position [676, 0]
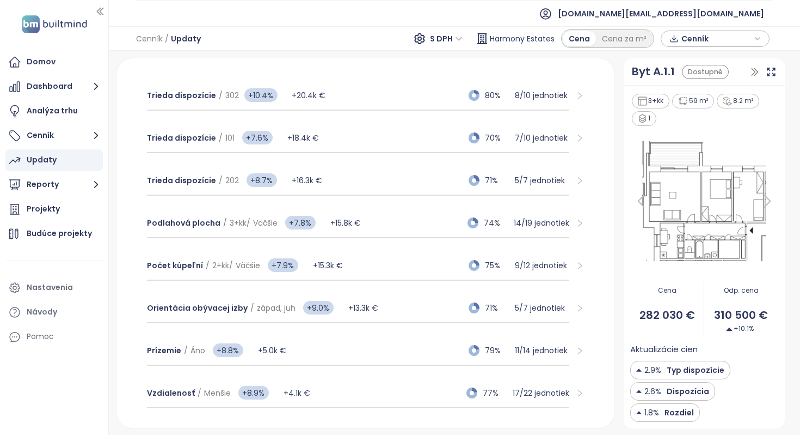
click at [576, 228] on div at bounding box center [577, 223] width 15 height 12
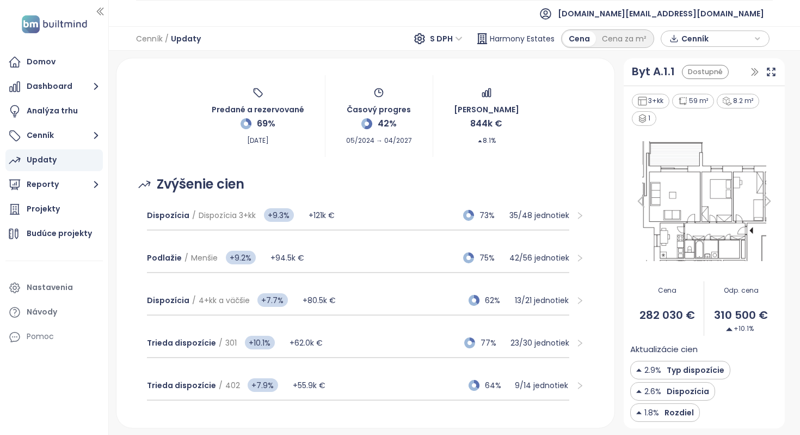
scroll to position [0, 0]
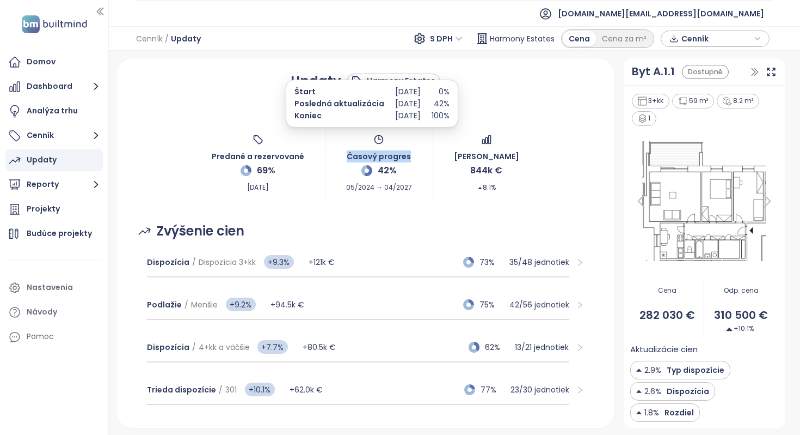
drag, startPoint x: 351, startPoint y: 157, endPoint x: 411, endPoint y: 157, distance: 60.4
click at [411, 157] on div "Časový progres 42% 05/2024 → 04/2027" at bounding box center [379, 163] width 66 height 59
drag, startPoint x: 381, startPoint y: 182, endPoint x: 411, endPoint y: 188, distance: 31.0
click at [411, 188] on span "05/2024 → 04/2027" at bounding box center [379, 185] width 66 height 16
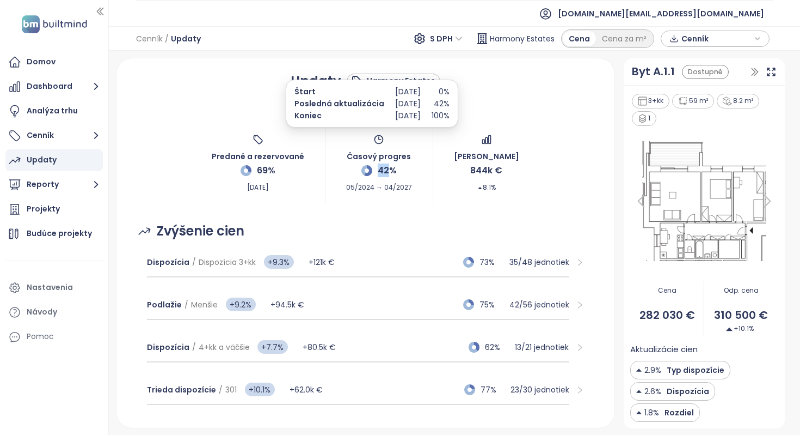
drag, startPoint x: 389, startPoint y: 169, endPoint x: 412, endPoint y: 164, distance: 22.7
click at [412, 164] on div "Časový progres 42% 05/2024 → 04/2027" at bounding box center [379, 163] width 66 height 59
click at [401, 166] on div "Časový progres 42% 05/2024 → 04/2027" at bounding box center [379, 163] width 66 height 59
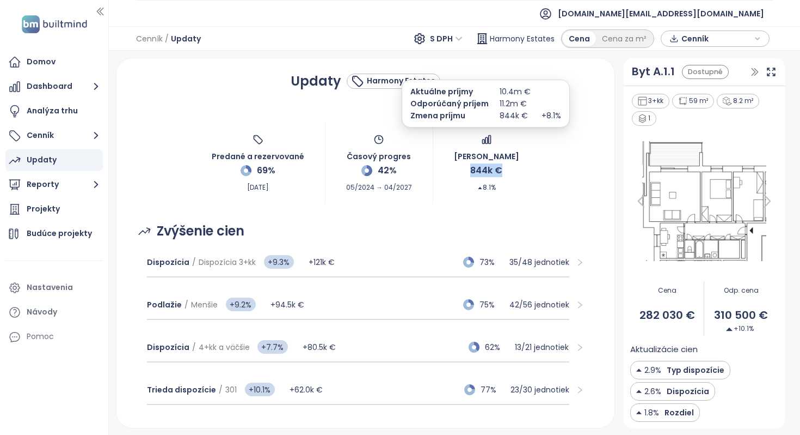
drag, startPoint x: 466, startPoint y: 171, endPoint x: 503, endPoint y: 171, distance: 37.6
click at [503, 171] on div "Zmena príjmov 844k € 8.1%" at bounding box center [486, 163] width 65 height 59
click at [498, 168] on span "844k €" at bounding box center [486, 170] width 32 height 14
drag, startPoint x: 492, startPoint y: 172, endPoint x: 467, endPoint y: 170, distance: 24.6
click at [467, 170] on div "Zmena príjmov 844k € 8.1%" at bounding box center [486, 163] width 65 height 59
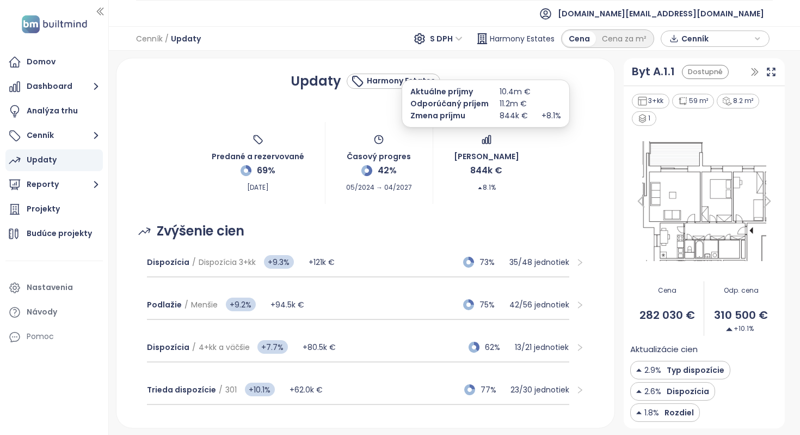
click at [492, 177] on span "8.1%" at bounding box center [487, 185] width 19 height 16
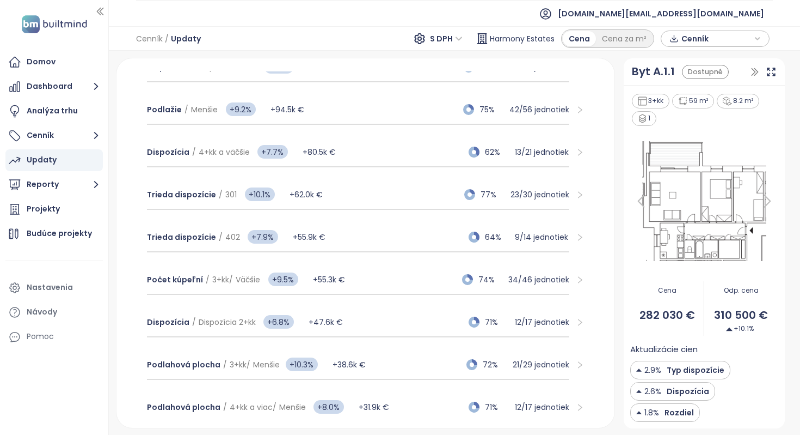
scroll to position [356, 0]
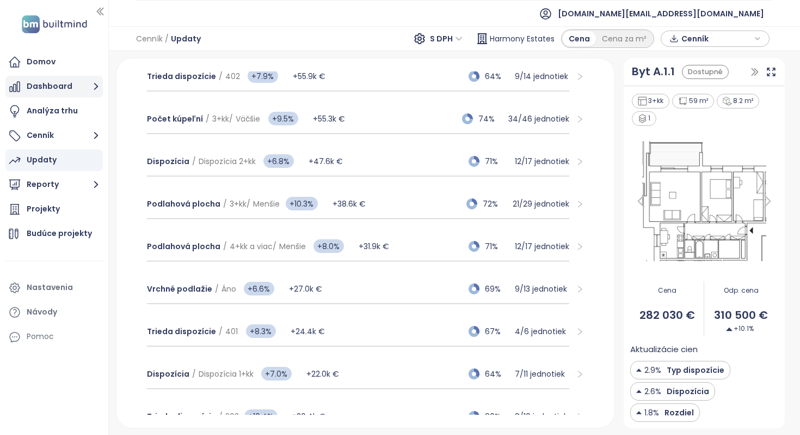
click at [62, 90] on button "Dashboard" at bounding box center [53, 87] width 97 height 22
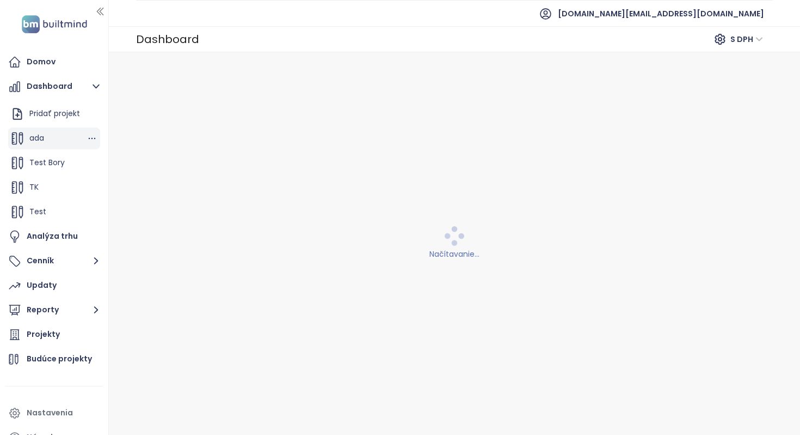
click at [60, 133] on div "ada" at bounding box center [54, 138] width 92 height 22
click at [69, 86] on button "Dashboard" at bounding box center [53, 87] width 97 height 22
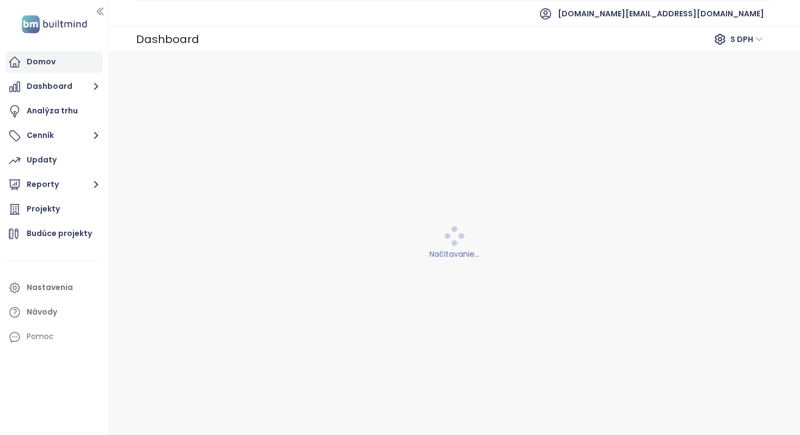
click at [64, 70] on div "Domov" at bounding box center [53, 62] width 97 height 22
click at [59, 97] on button "Dashboard" at bounding box center [53, 87] width 97 height 22
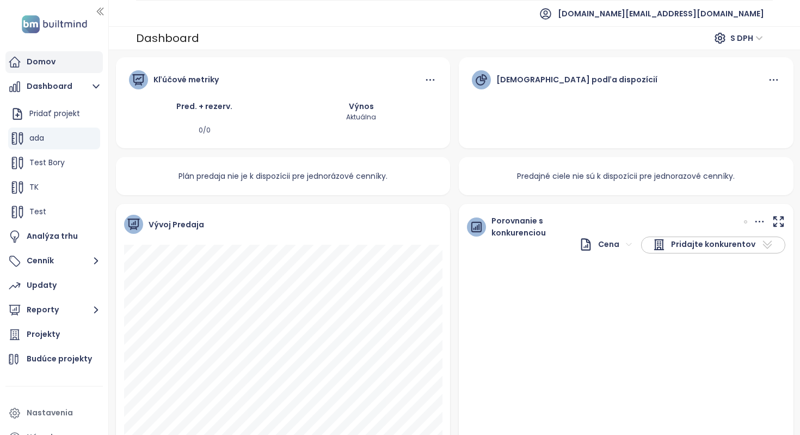
click at [55, 63] on div "Domov" at bounding box center [53, 62] width 97 height 22
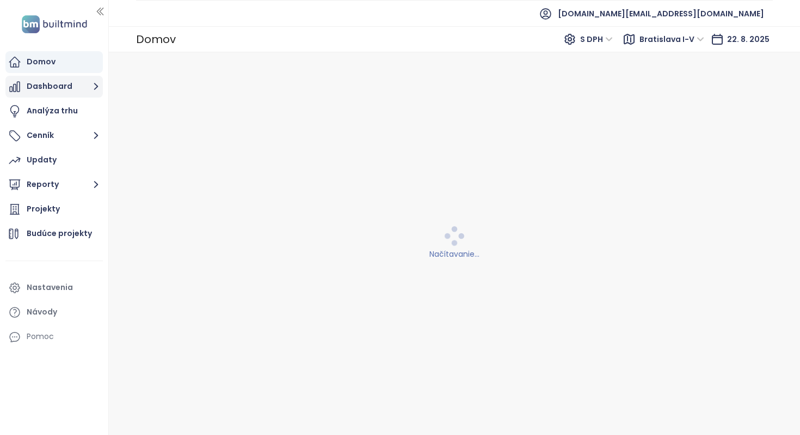
click at [66, 84] on button "Dashboard" at bounding box center [53, 87] width 97 height 22
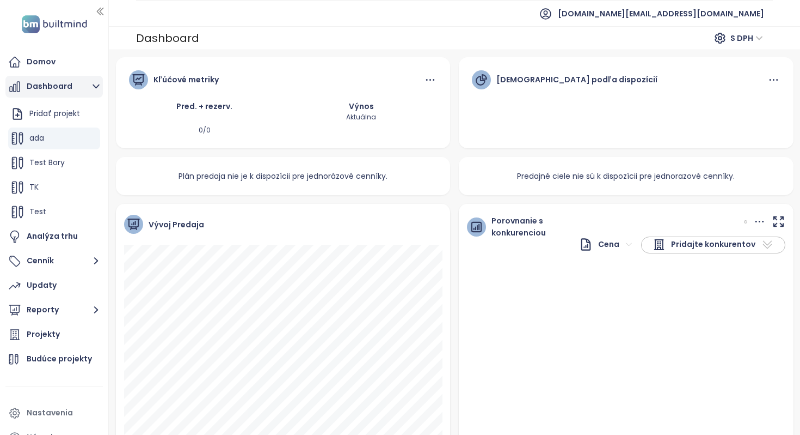
click at [73, 85] on button "Dashboard" at bounding box center [53, 87] width 97 height 22
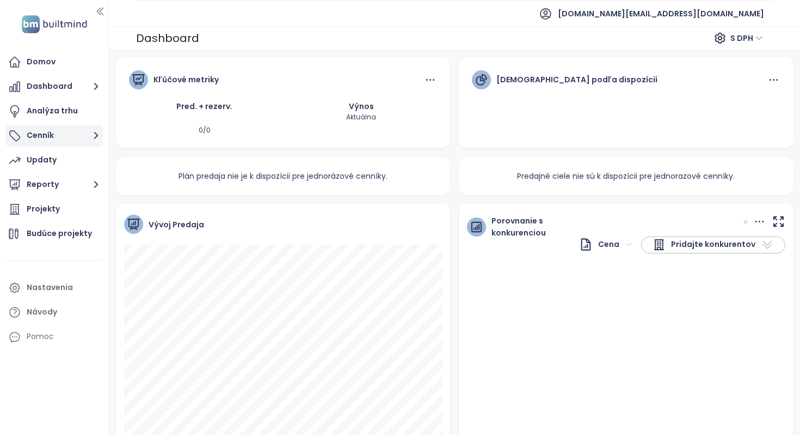
click at [64, 126] on button "Cenník" at bounding box center [53, 136] width 97 height 22
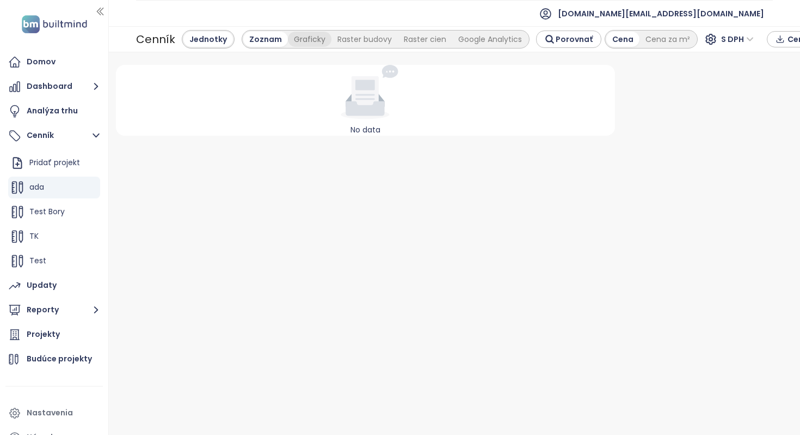
click at [307, 41] on div "Graficky" at bounding box center [310, 39] width 44 height 15
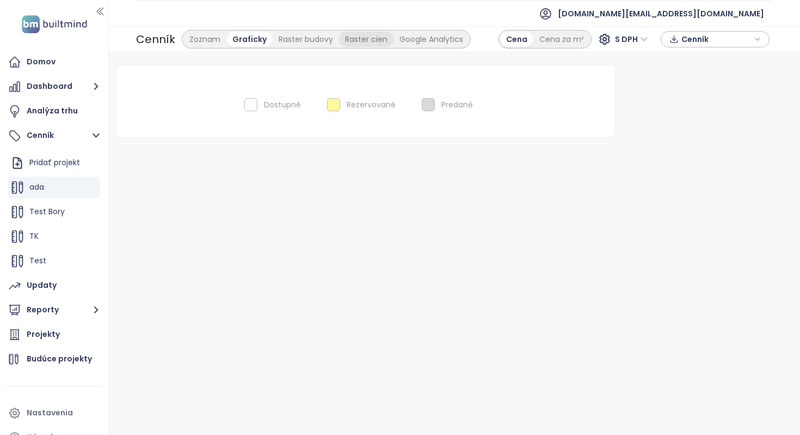
click at [356, 36] on div "Raster cien" at bounding box center [366, 39] width 54 height 15
click at [56, 59] on div "Domov" at bounding box center [53, 62] width 97 height 22
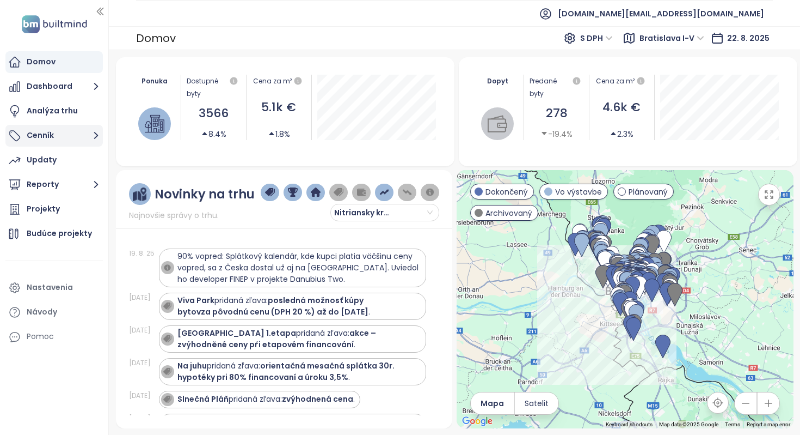
click at [66, 133] on button "Cenník" at bounding box center [53, 136] width 97 height 22
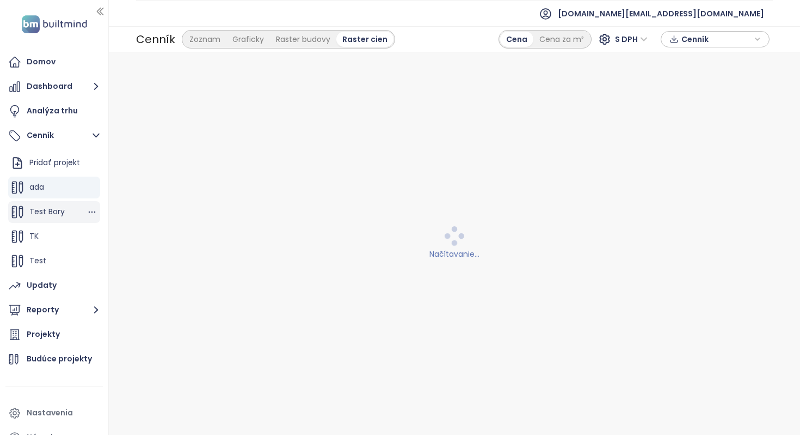
click at [62, 211] on span "Test Bory" at bounding box center [46, 211] width 35 height 11
click at [53, 254] on div "Test" at bounding box center [54, 261] width 92 height 22
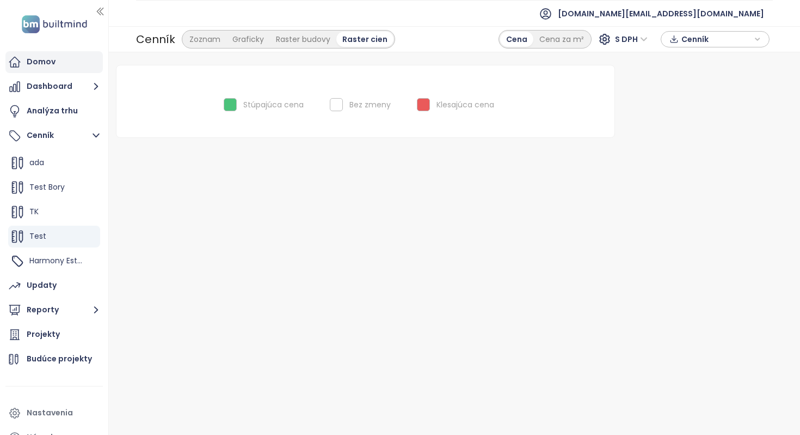
click at [46, 65] on div "Domov" at bounding box center [41, 62] width 29 height 14
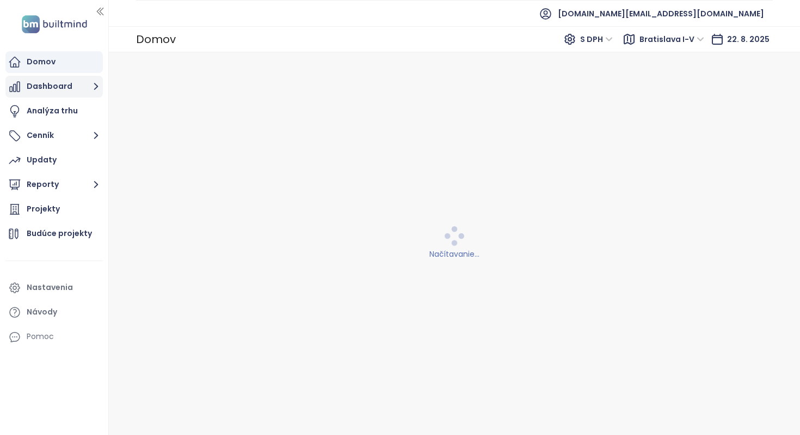
click at [48, 88] on button "Dashboard" at bounding box center [53, 87] width 97 height 22
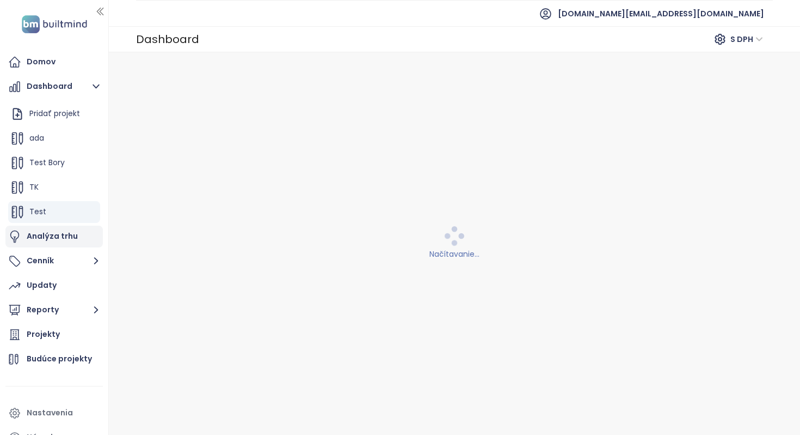
click at [55, 240] on div "Analýza trhu" at bounding box center [52, 236] width 51 height 14
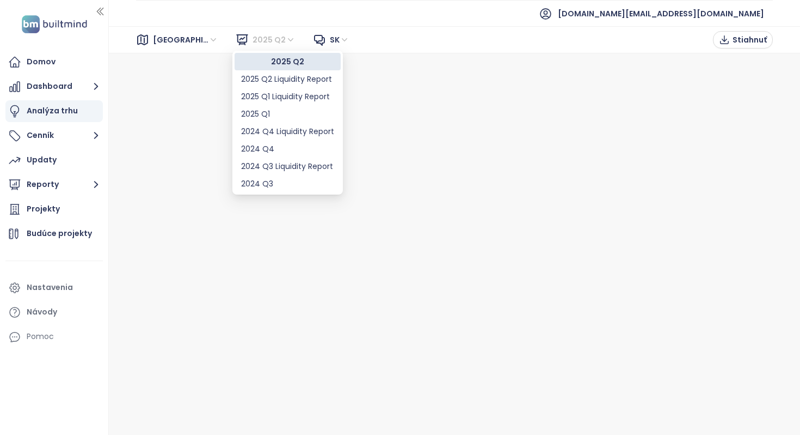
click at [265, 45] on span "2025 Q2" at bounding box center [274, 40] width 43 height 16
click at [800, 191] on iframe at bounding box center [455, 247] width 692 height 389
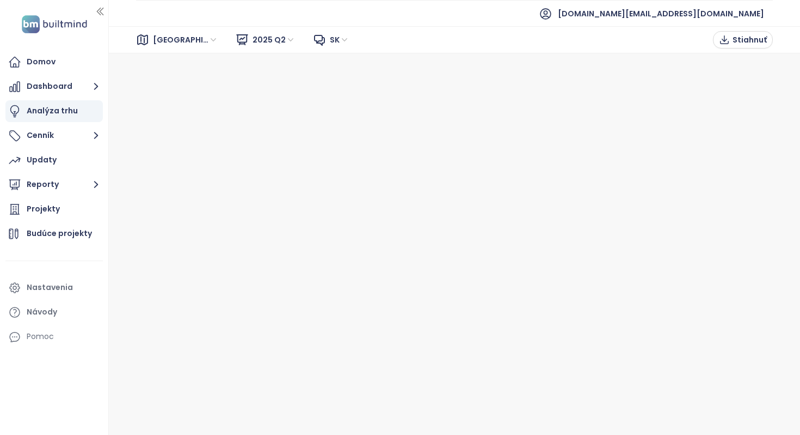
click at [180, 36] on span "Bratislava" at bounding box center [185, 40] width 65 height 16
click at [50, 56] on div "Domov" at bounding box center [41, 62] width 29 height 14
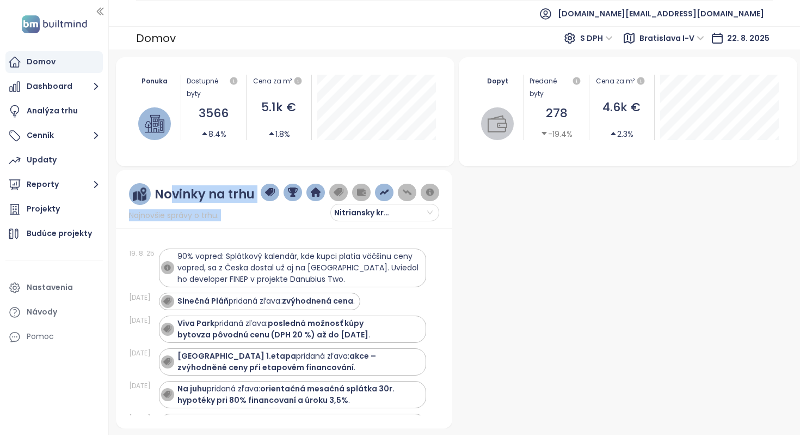
drag, startPoint x: 172, startPoint y: 194, endPoint x: 261, endPoint y: 194, distance: 89.9
click at [261, 194] on div "Novinky na trhu Najnovšie správy o trhu. Nitriansky kraj" at bounding box center [284, 202] width 311 height 38
click at [262, 202] on div "Nitriansky kraj" at bounding box center [350, 202] width 179 height 38
drag, startPoint x: 249, startPoint y: 189, endPoint x: 216, endPoint y: 186, distance: 33.4
click at [216, 187] on div "Novinky na trhu" at bounding box center [205, 194] width 100 height 14
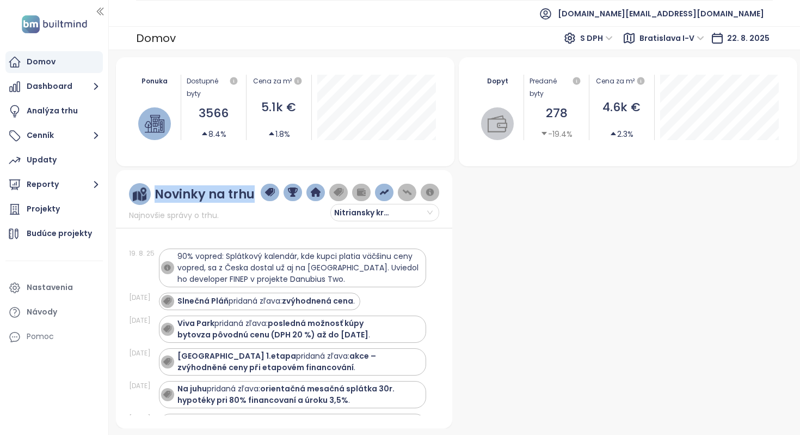
drag, startPoint x: 155, startPoint y: 194, endPoint x: 253, endPoint y: 201, distance: 98.2
click at [253, 201] on div "Novinky na trhu Najnovšie správy o trhu. Nitriansky kraj" at bounding box center [284, 202] width 311 height 38
click at [233, 199] on div "Novinky na trhu" at bounding box center [205, 194] width 100 height 14
drag, startPoint x: 243, startPoint y: 200, endPoint x: 222, endPoint y: 205, distance: 21.8
click at [222, 205] on div "Novinky na trhu Najnovšie správy o trhu." at bounding box center [192, 202] width 126 height 38
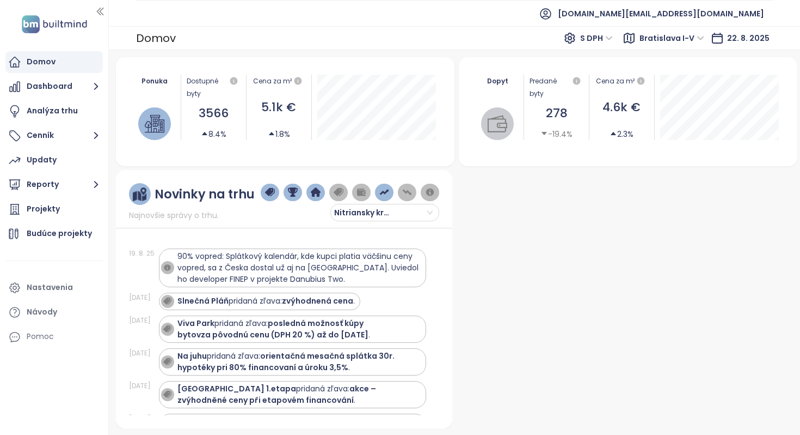
click at [319, 204] on div "Nitriansky kraj" at bounding box center [350, 202] width 179 height 38
click at [63, 203] on div "Projekty" at bounding box center [53, 209] width 97 height 22
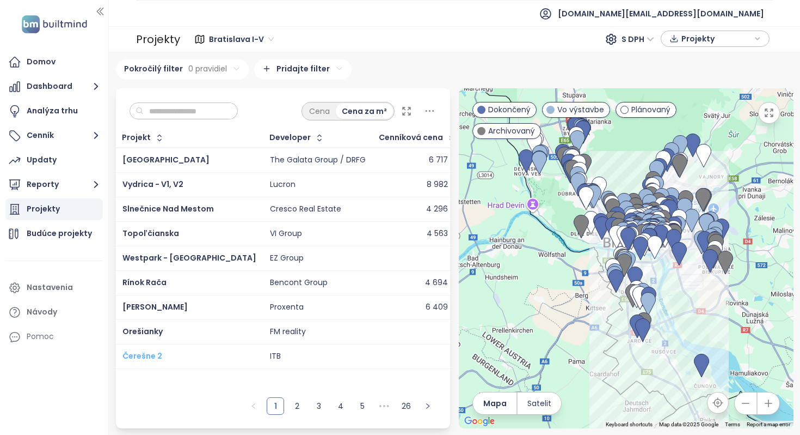
click at [148, 351] on span "Čerešne 2" at bounding box center [143, 355] width 40 height 11
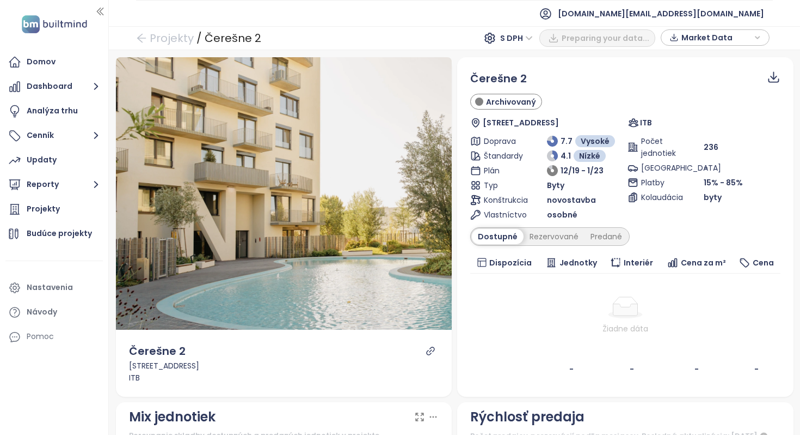
click at [434, 348] on icon "link" at bounding box center [431, 351] width 10 height 10
